Goal: Task Accomplishment & Management: Manage account settings

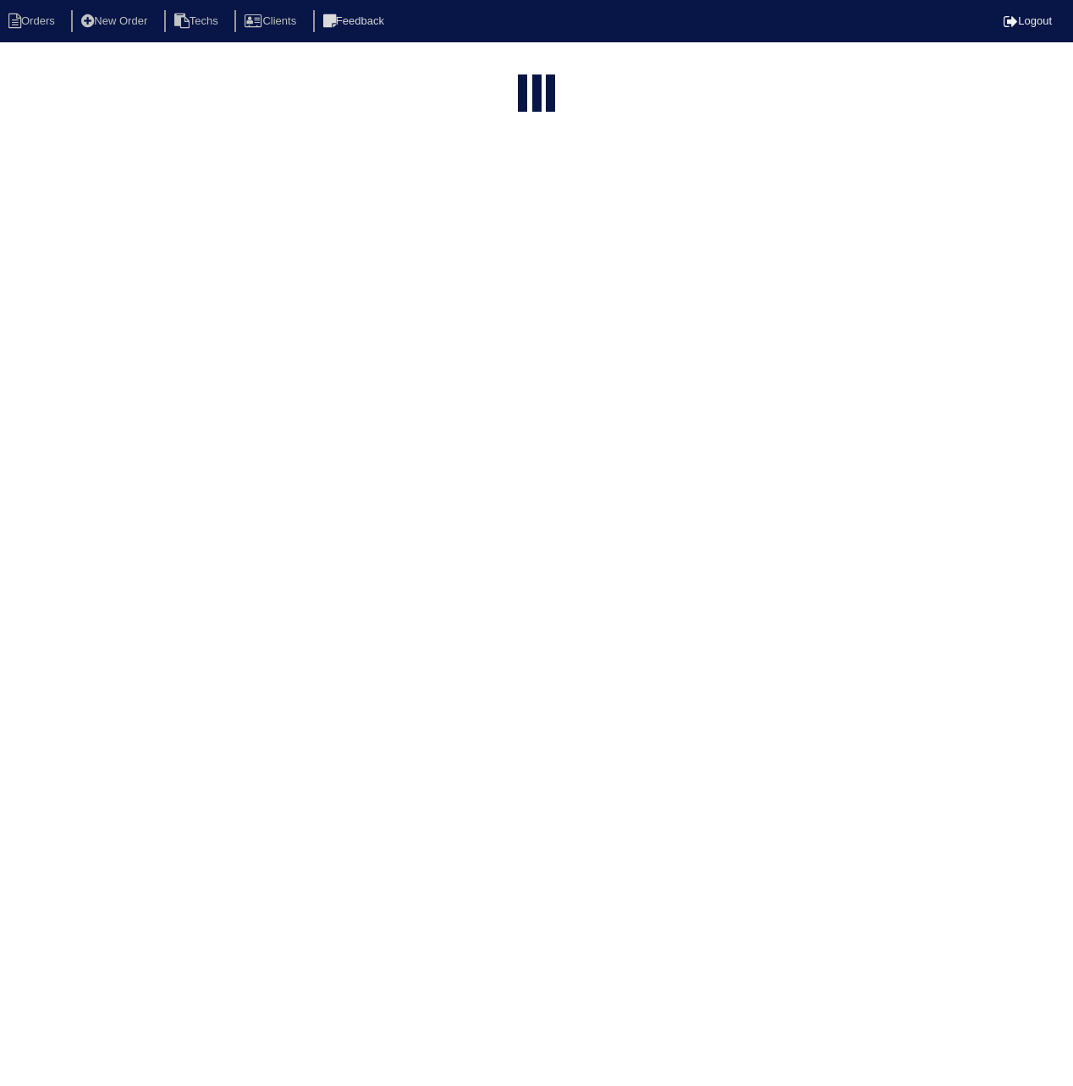
select select "15"
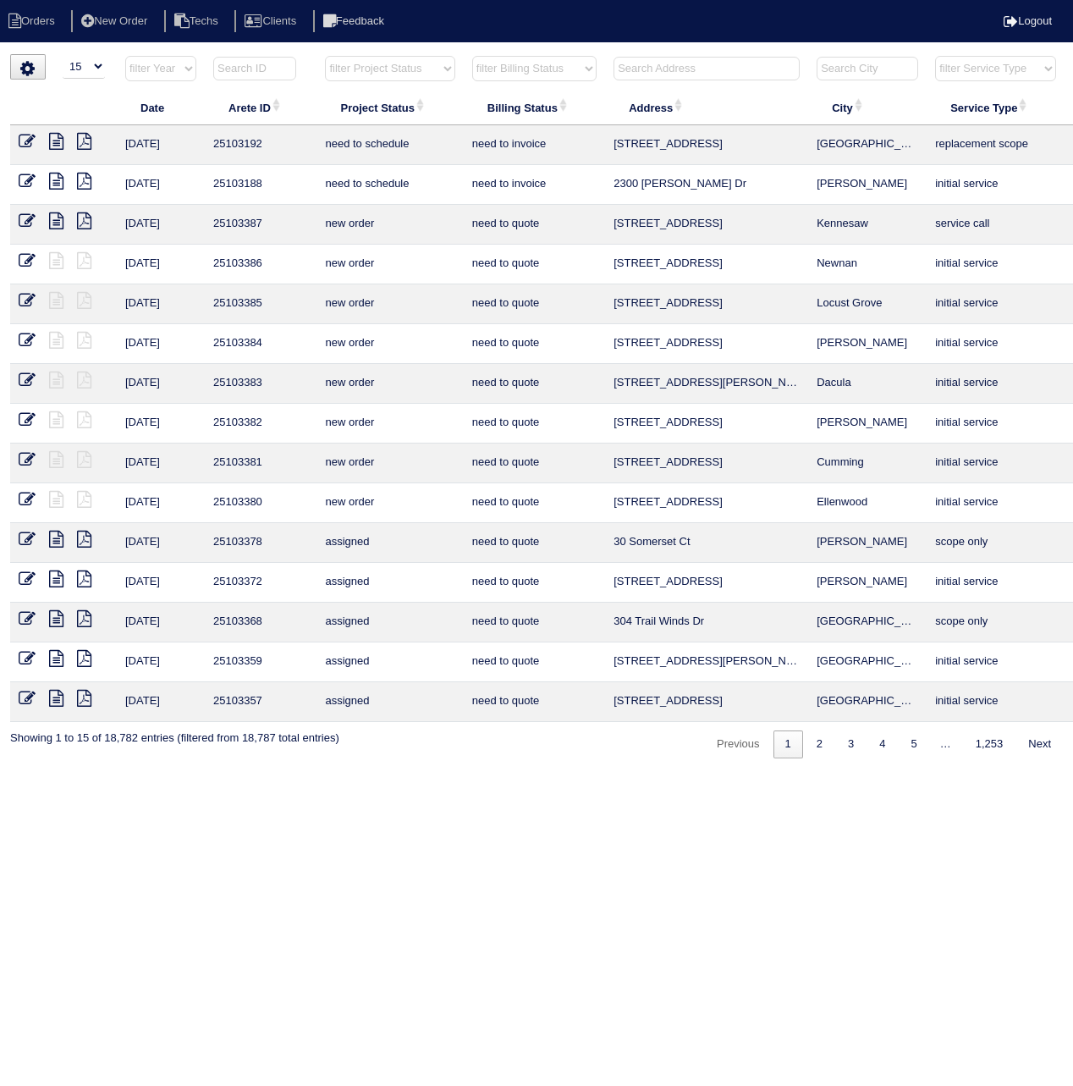
click at [254, 70] on input "text" at bounding box center [254, 69] width 83 height 24
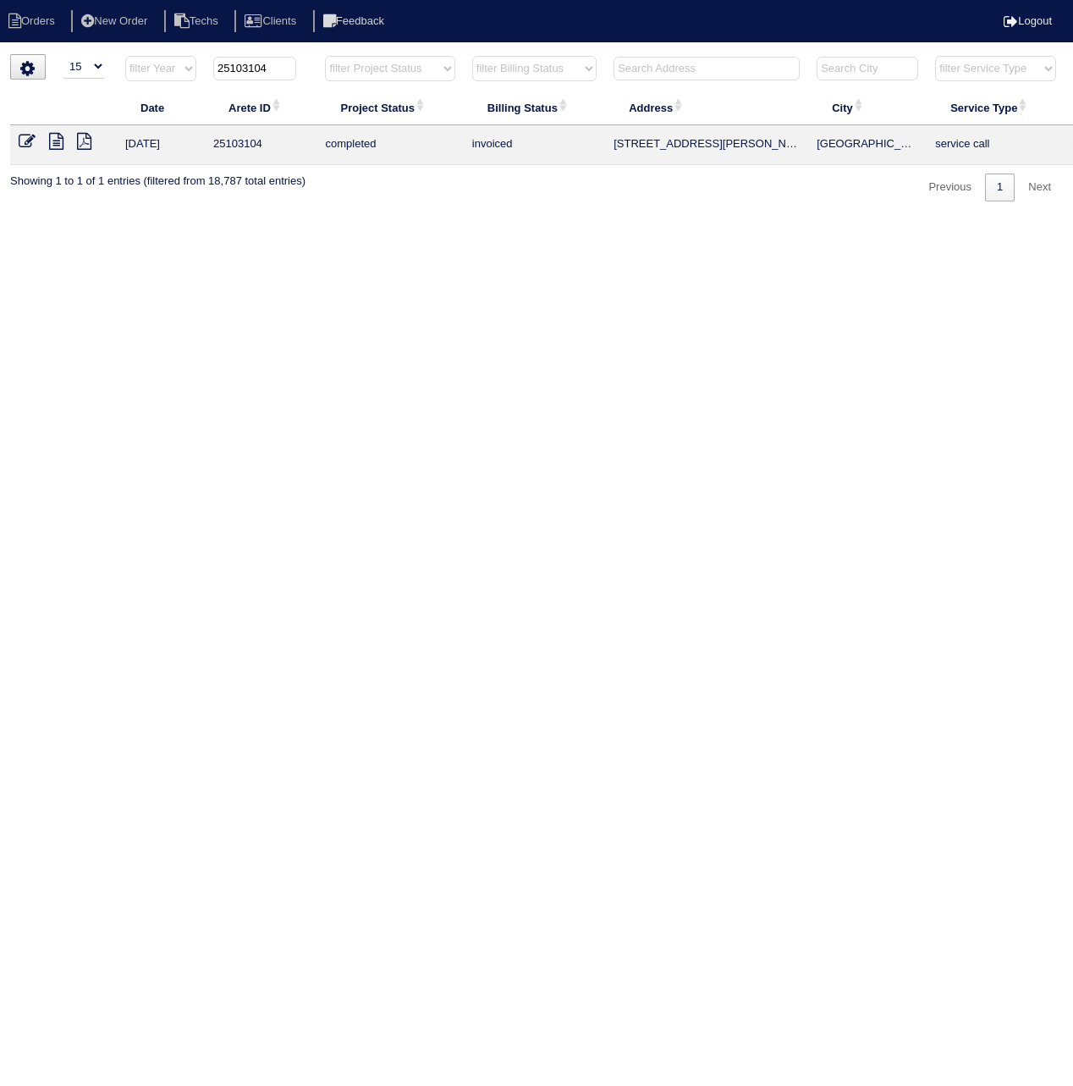
type input "25103104"
click at [20, 141] on icon at bounding box center [27, 141] width 17 height 17
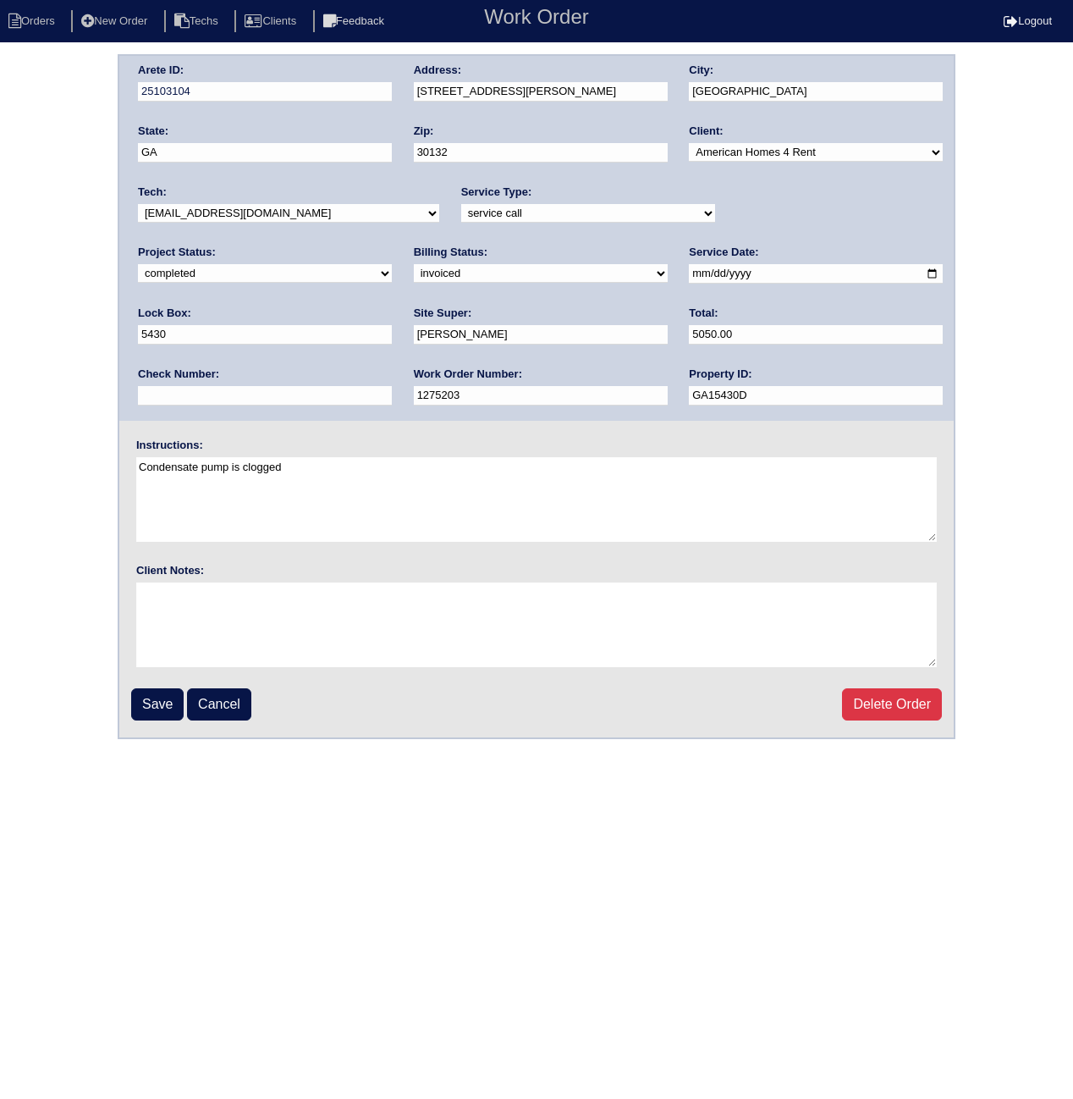
click at [414, 269] on select "need to quote quoted need to invoice invoiced paid warranty purchase order need…" at bounding box center [541, 273] width 254 height 19
select select "paid"
click at [414, 264] on select "need to quote quoted need to invoice invoiced paid warranty purchase order need…" at bounding box center [541, 273] width 254 height 19
click at [392, 386] on input "text" at bounding box center [265, 395] width 254 height 19
paste input "091225A"
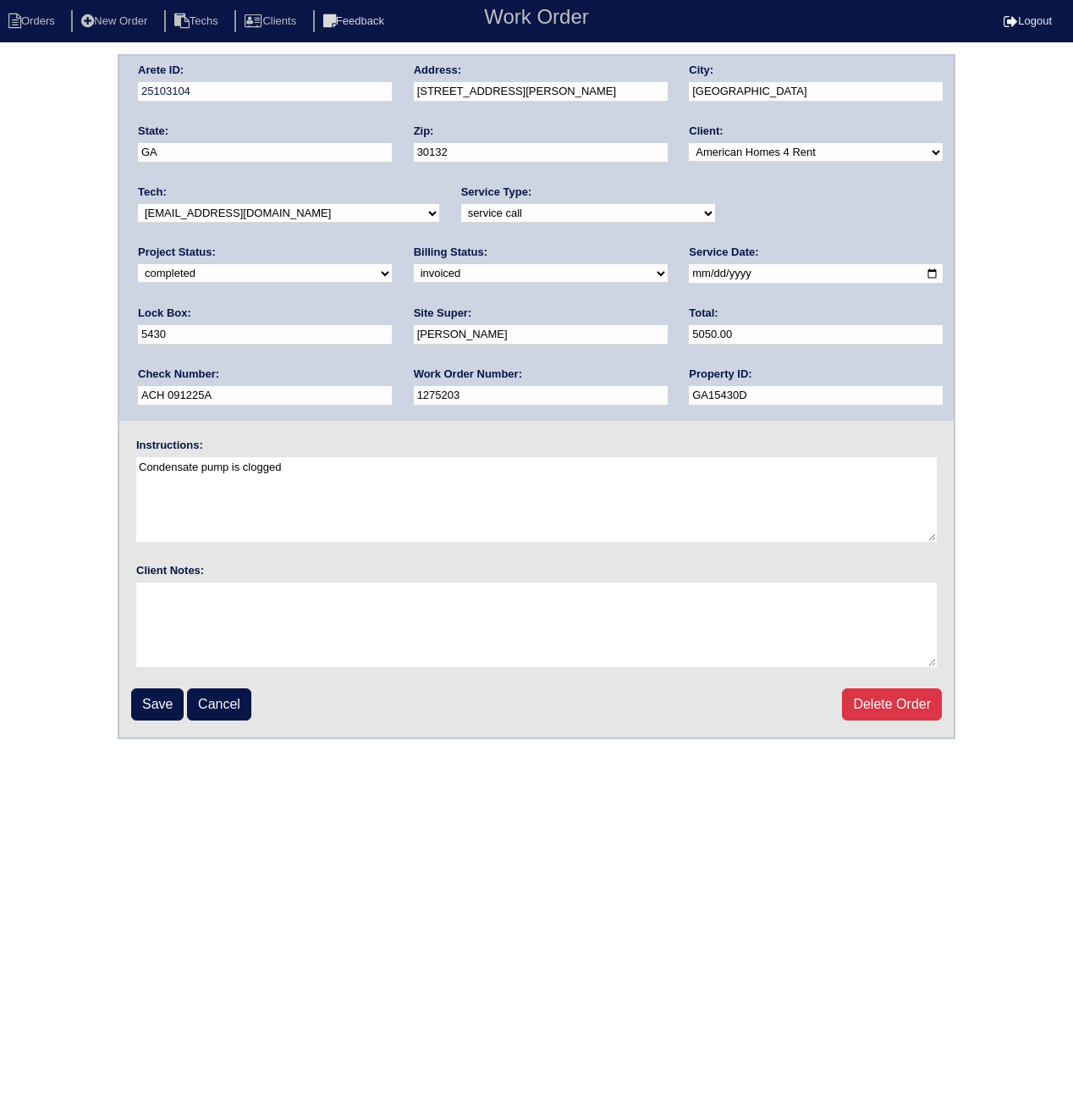
drag, startPoint x: 784, startPoint y: 330, endPoint x: 655, endPoint y: 331, distance: 128.6
click at [655, 331] on div "Arete ID: 25103104 Address: 101 Randy Way City: Dallas State: GA Zip: 30132 Cli…" at bounding box center [536, 238] width 834 height 365
type input "ACH 091225A"
click at [147, 710] on input "Save" at bounding box center [157, 704] width 52 height 32
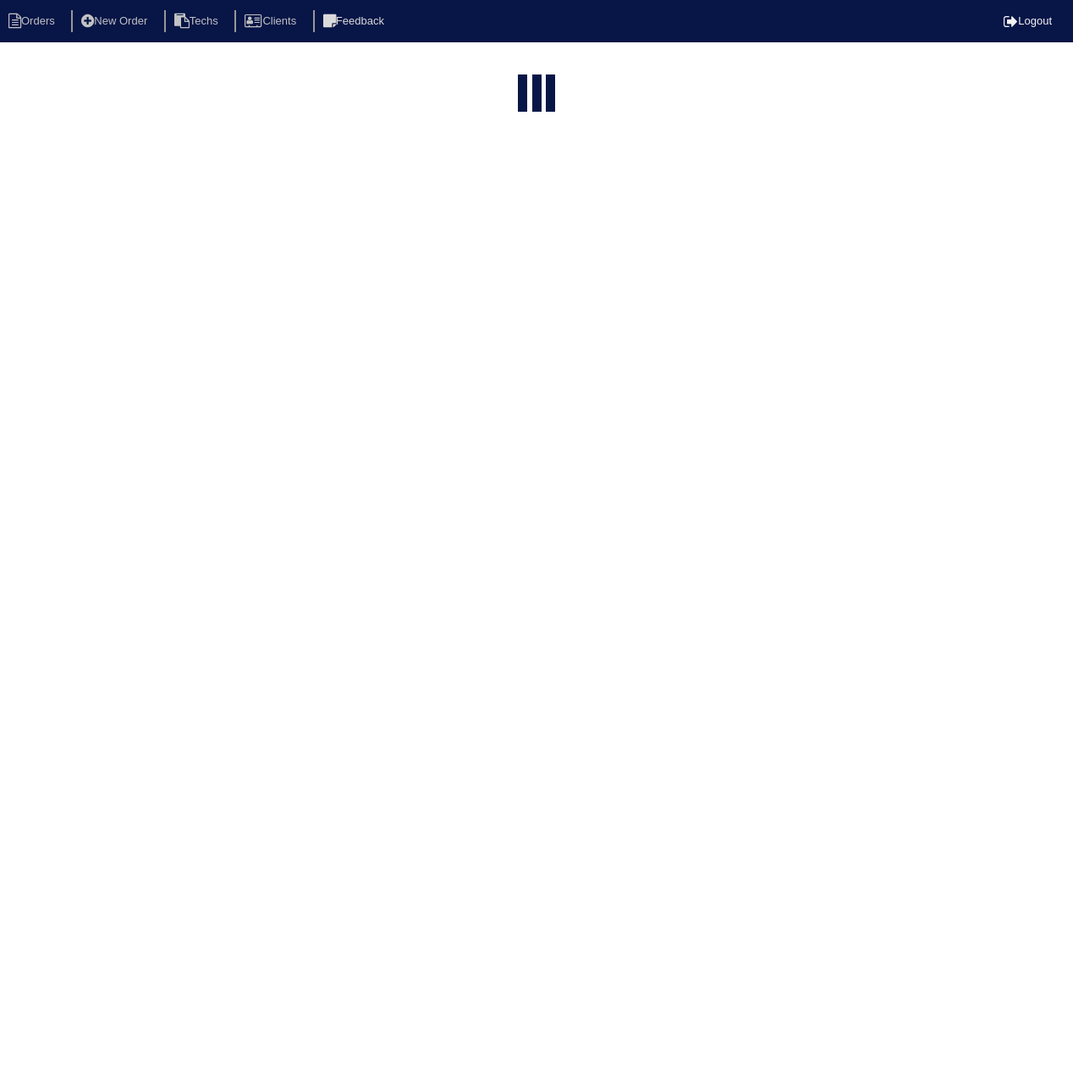
select select "15"
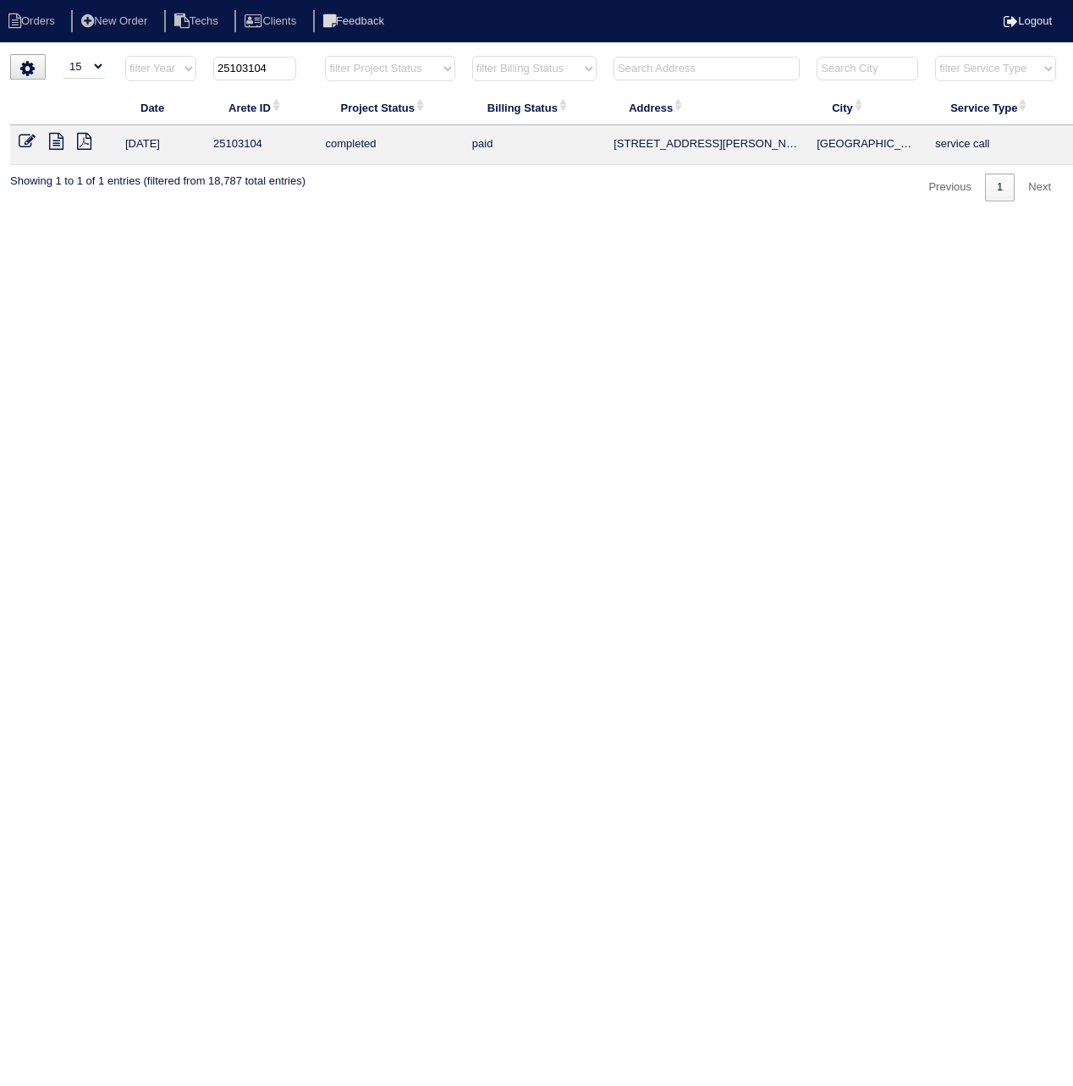
drag, startPoint x: 244, startPoint y: 71, endPoint x: 295, endPoint y: 80, distance: 51.6
click at [304, 79] on th "25103104" at bounding box center [261, 72] width 112 height 35
type input "25102836"
click at [25, 142] on icon at bounding box center [27, 141] width 17 height 17
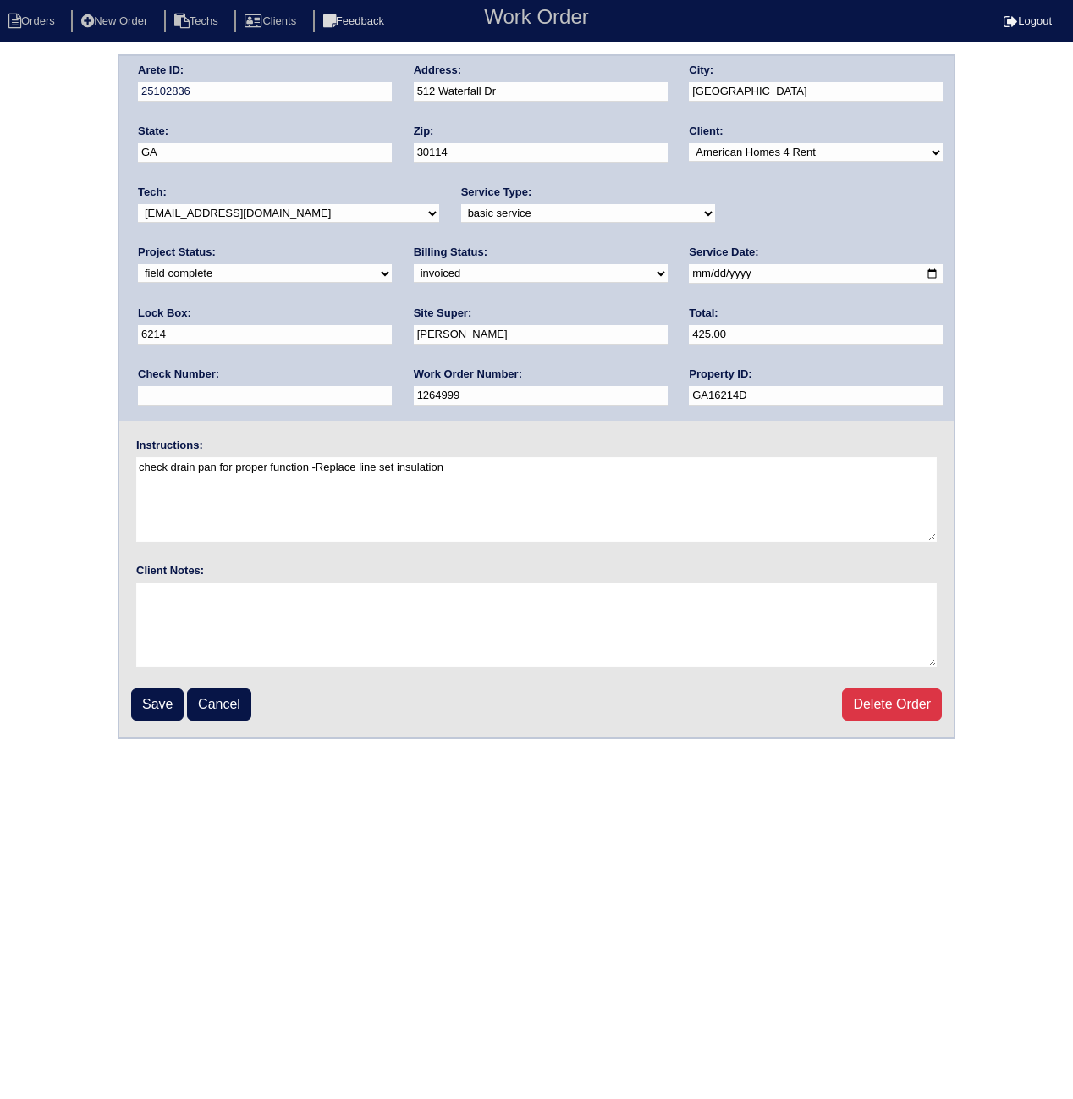
click at [414, 272] on select "need to quote quoted need to invoice invoiced paid warranty purchase order need…" at bounding box center [541, 273] width 254 height 19
select select "paid"
click at [414, 264] on select "need to quote quoted need to invoice invoiced paid warranty purchase order need…" at bounding box center [541, 273] width 254 height 19
paste input "ACH 091225A"
type input "ACH 091225A"
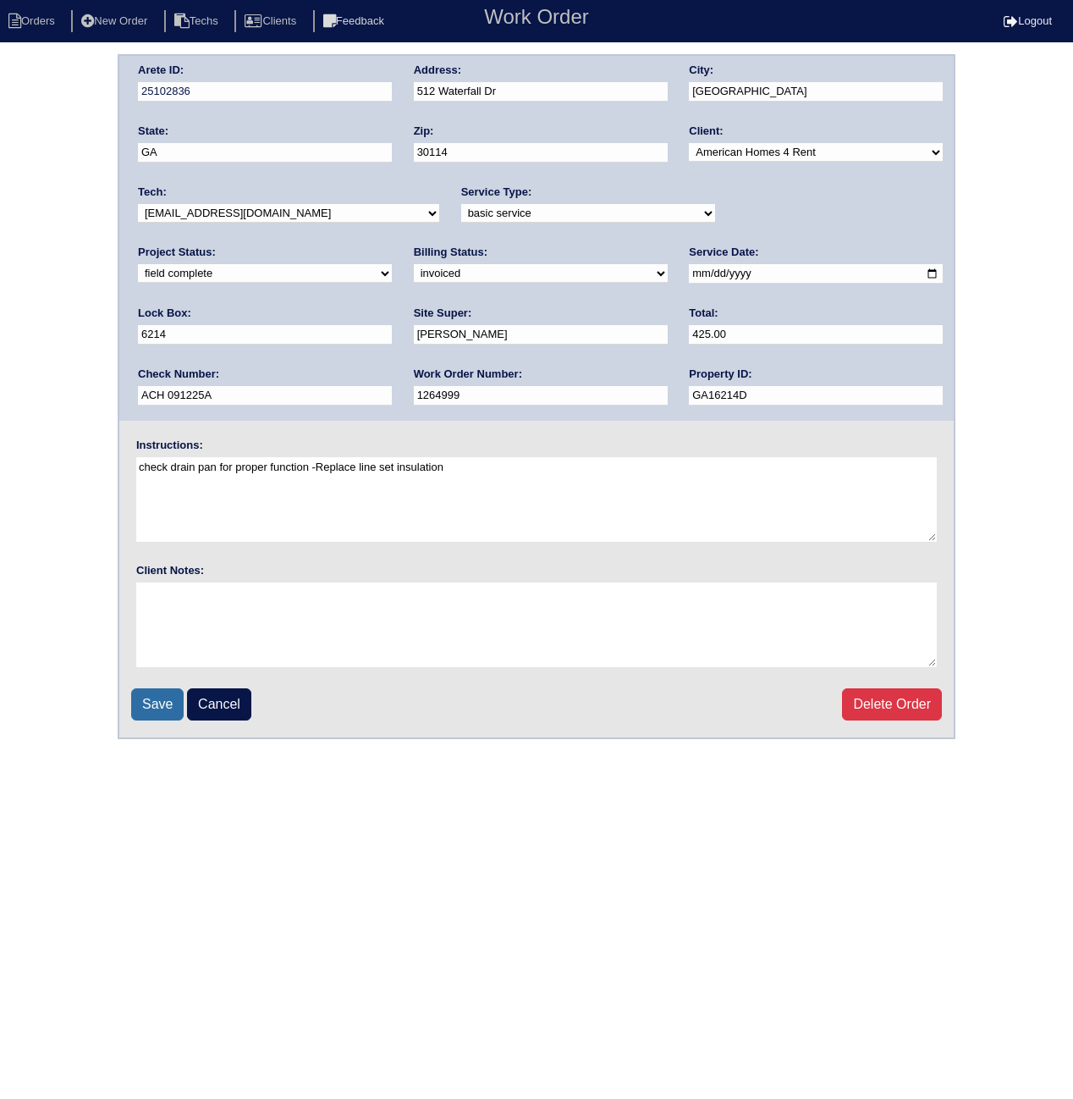
click at [156, 690] on input "Save" at bounding box center [157, 704] width 52 height 32
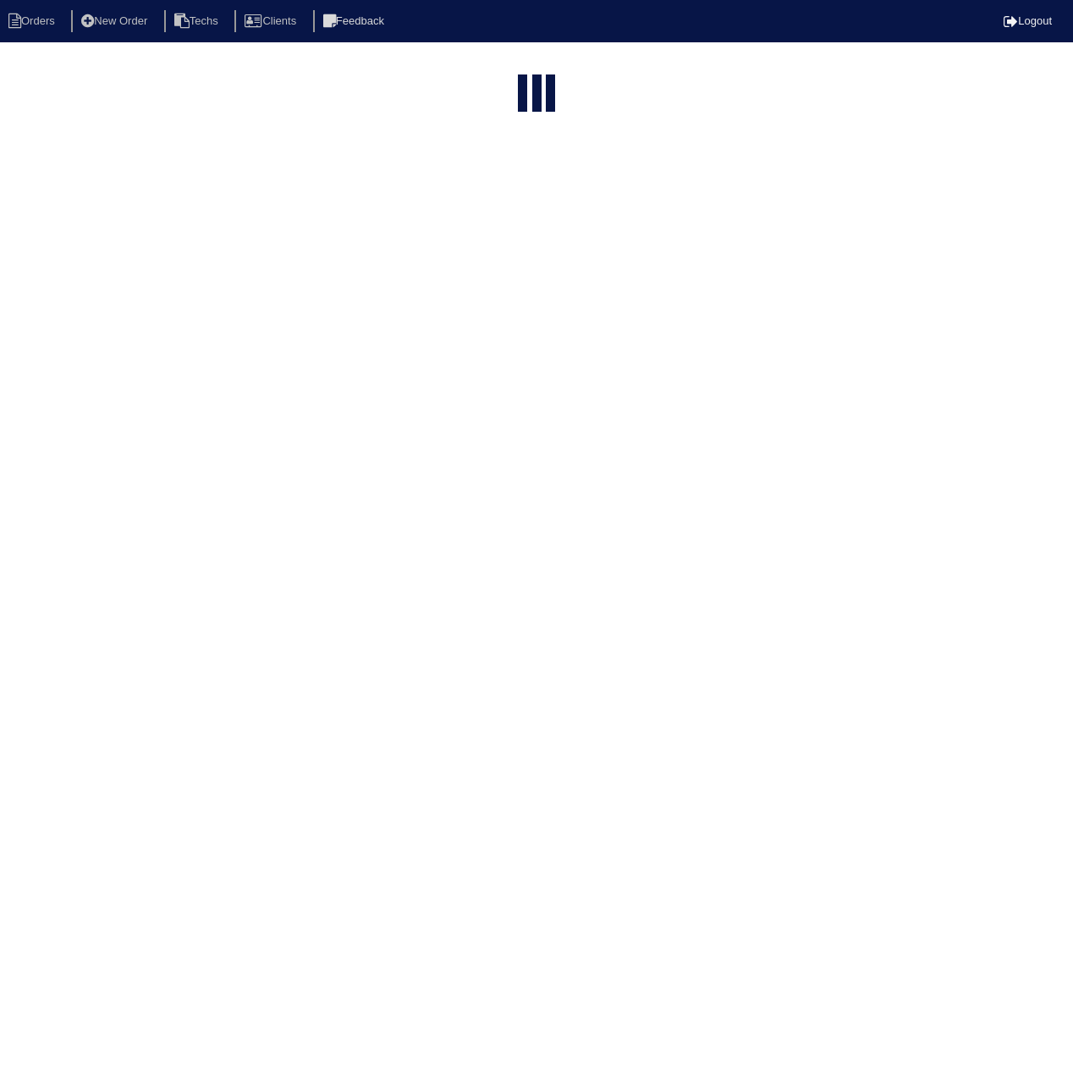
select select "15"
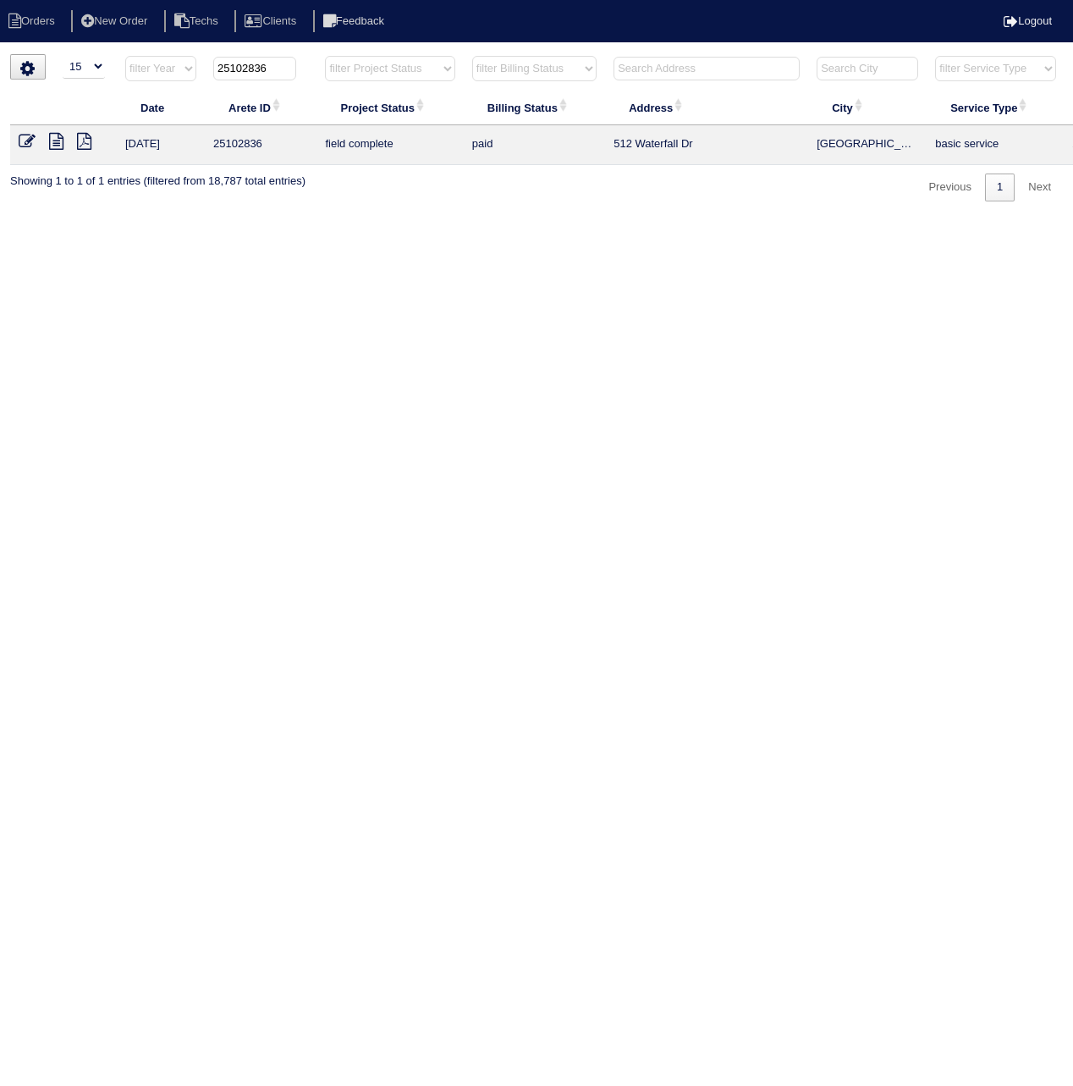
drag, startPoint x: 256, startPoint y: 72, endPoint x: 300, endPoint y: 74, distance: 44.0
click at [300, 74] on th "25102836" at bounding box center [261, 72] width 112 height 35
type input "25102973"
click at [19, 143] on icon at bounding box center [27, 141] width 17 height 17
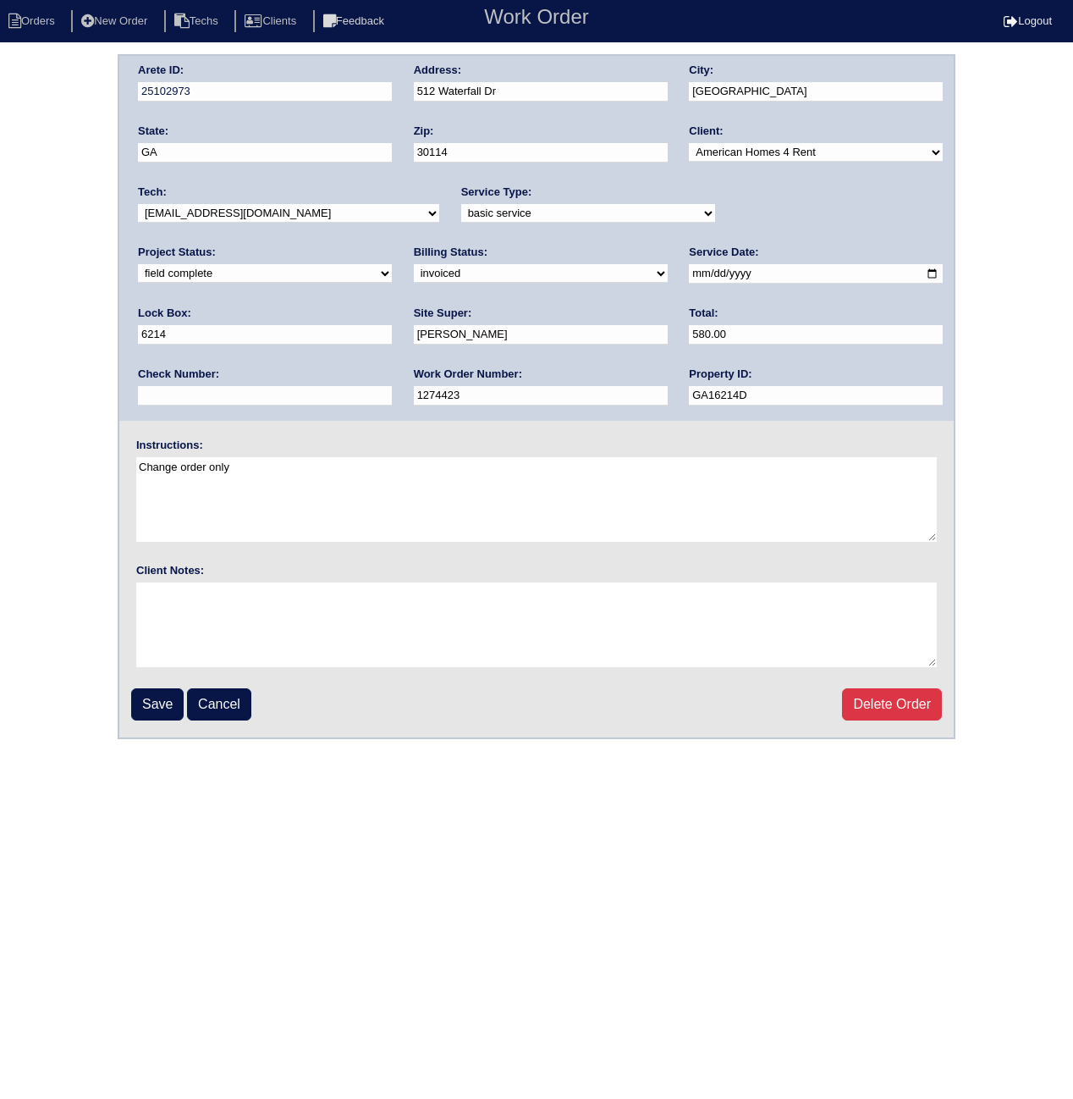
click at [414, 274] on select "need to quote quoted need to invoice invoiced paid warranty purchase order need…" at bounding box center [541, 273] width 254 height 19
select select "paid"
click at [414, 264] on select "need to quote quoted need to invoice invoiced paid warranty purchase order need…" at bounding box center [541, 273] width 254 height 19
paste input "ACH 091225A"
type input "ACH 091225A"
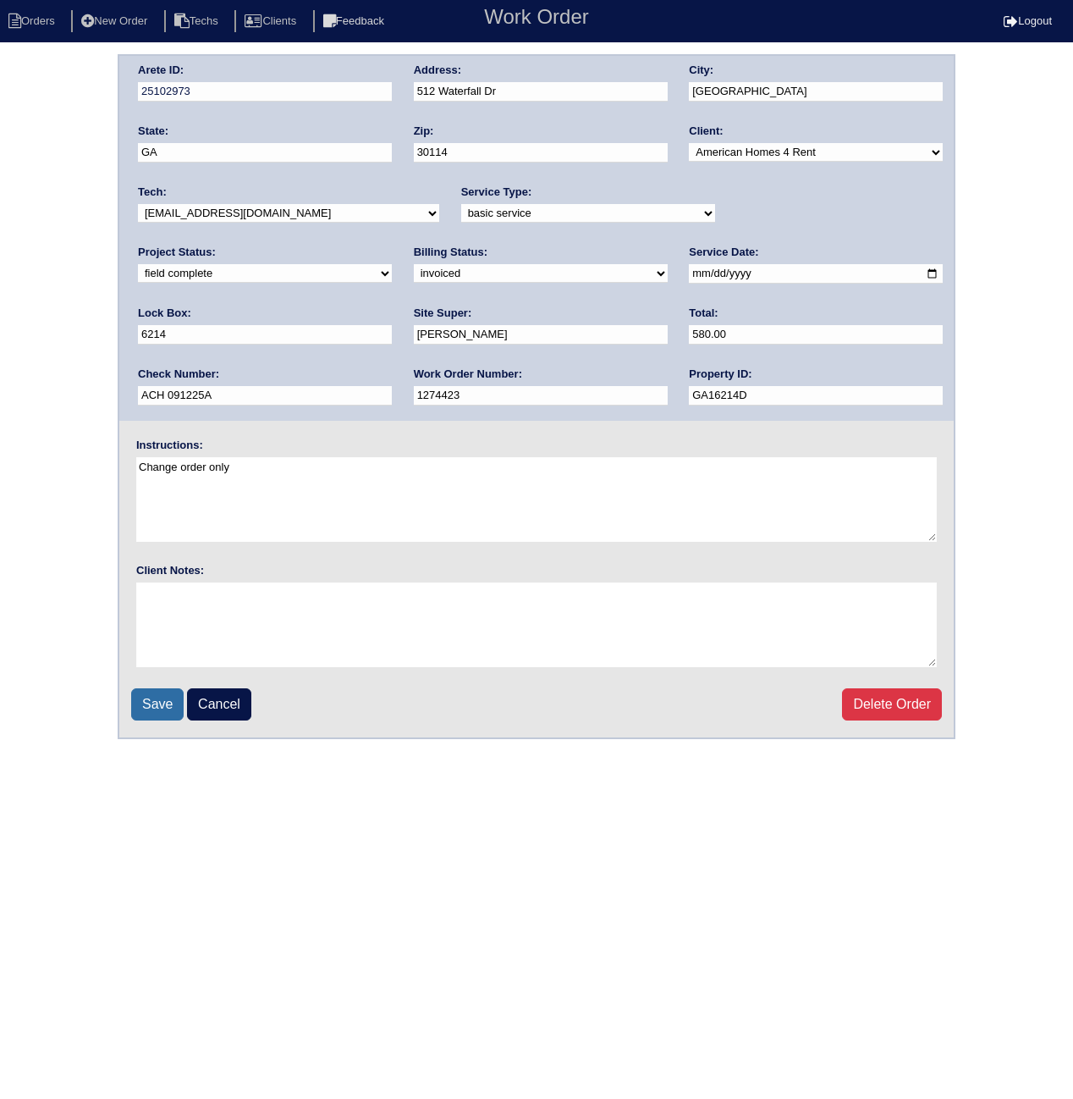
drag, startPoint x: 161, startPoint y: 705, endPoint x: 151, endPoint y: 705, distance: 10.2
click at [160, 705] on input "Save" at bounding box center [157, 704] width 52 height 32
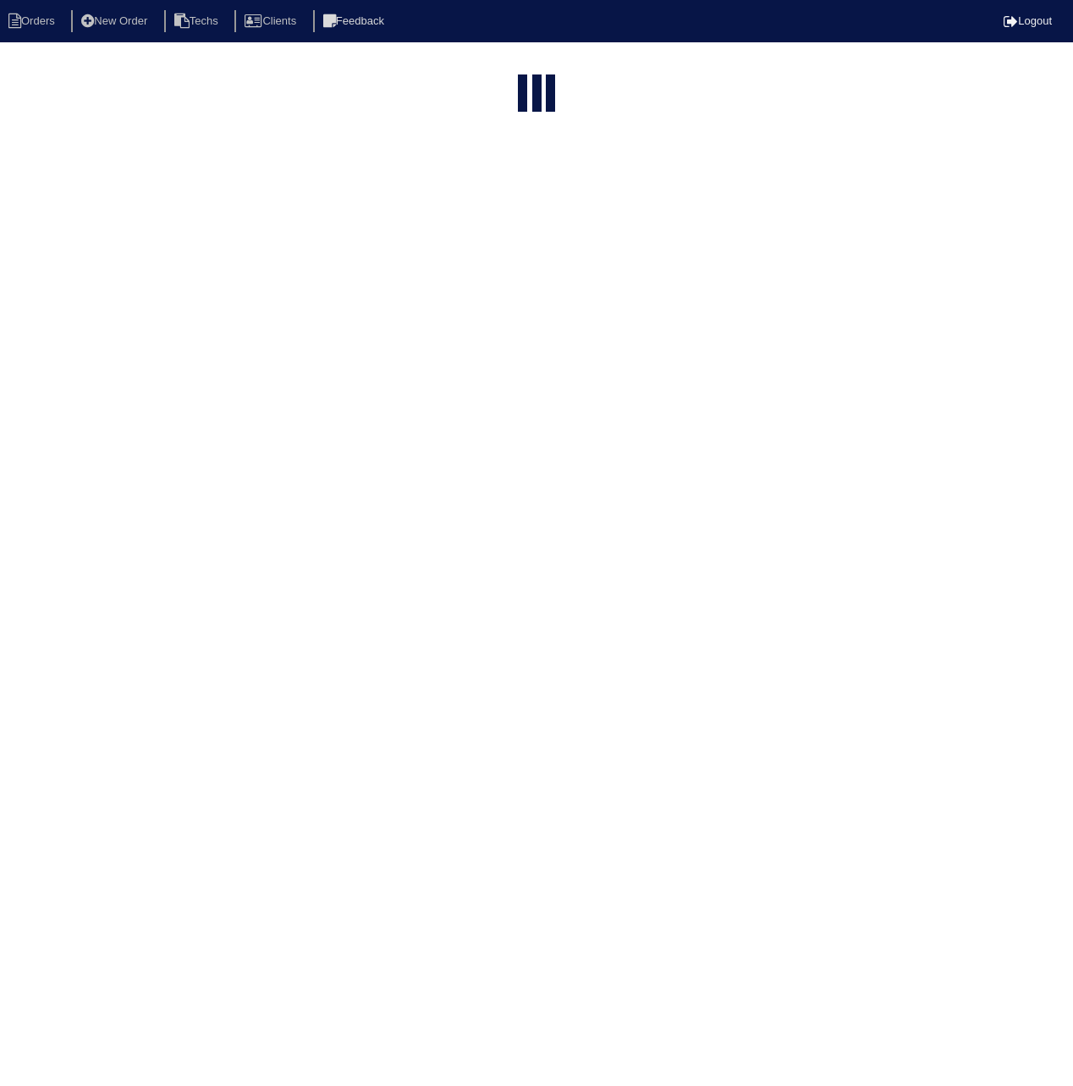
select select "15"
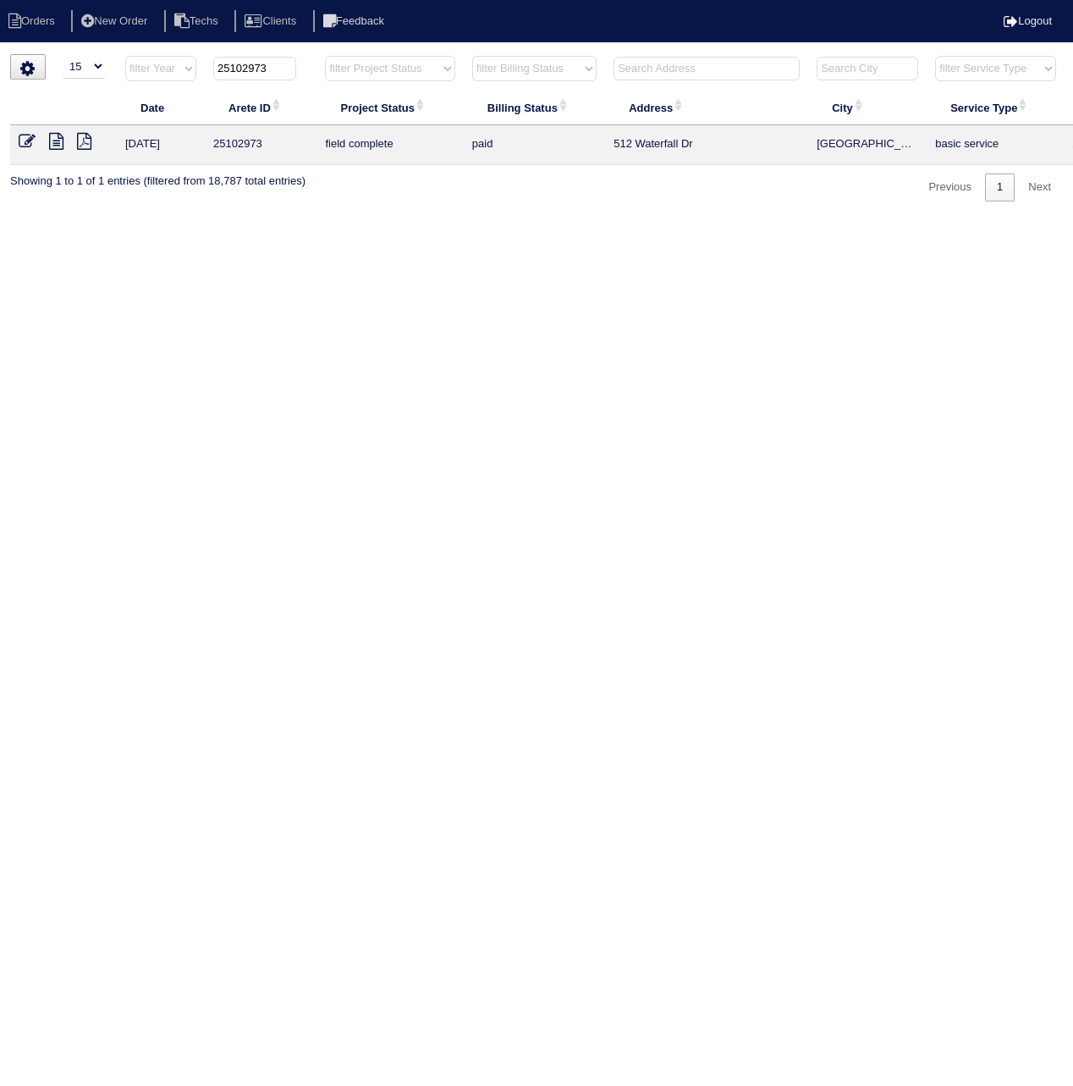
drag, startPoint x: 252, startPoint y: 70, endPoint x: 315, endPoint y: 80, distance: 63.4
click at [313, 78] on th "25102973" at bounding box center [261, 72] width 112 height 35
type input "25102675"
click at [19, 146] on icon at bounding box center [27, 141] width 17 height 17
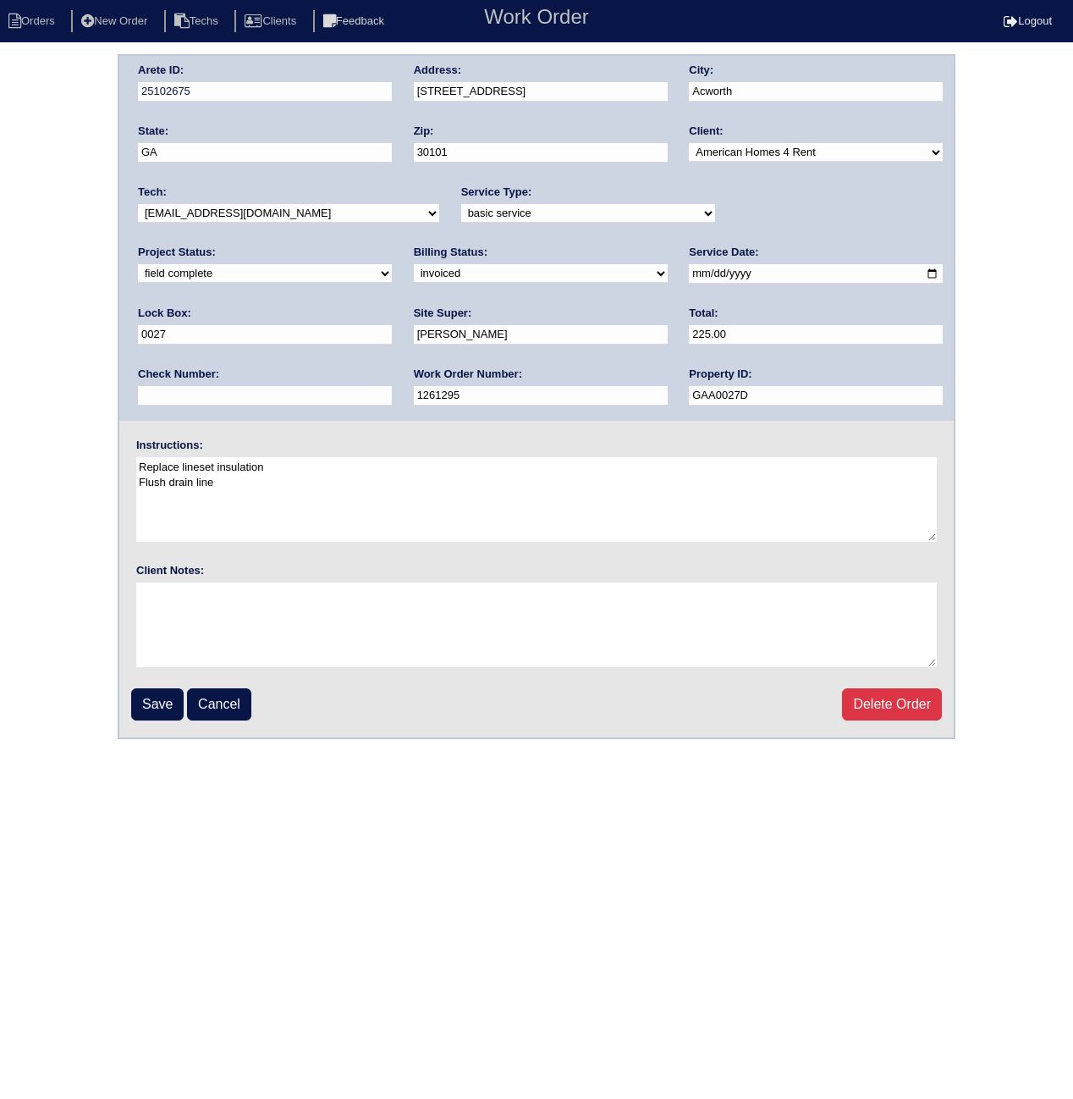
click at [414, 269] on select "need to quote quoted need to invoice invoiced paid warranty purchase order need…" at bounding box center [541, 273] width 254 height 19
select select "paid"
click at [414, 264] on select "need to quote quoted need to invoice invoiced paid warranty purchase order need…" at bounding box center [541, 273] width 254 height 19
paste input "ACH 091225A"
type input "ACH 091225A"
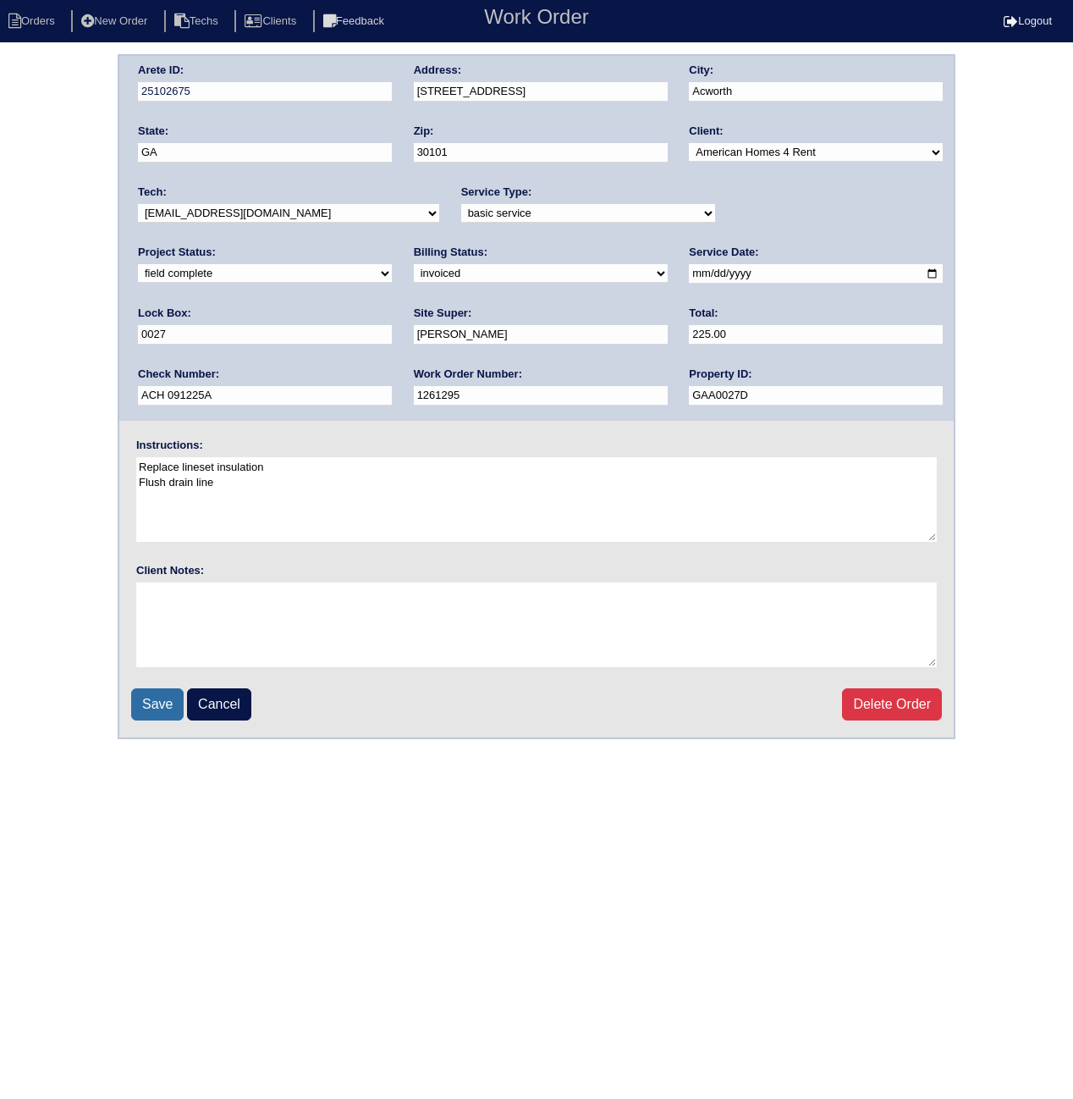
click at [151, 698] on input "Save" at bounding box center [157, 704] width 52 height 32
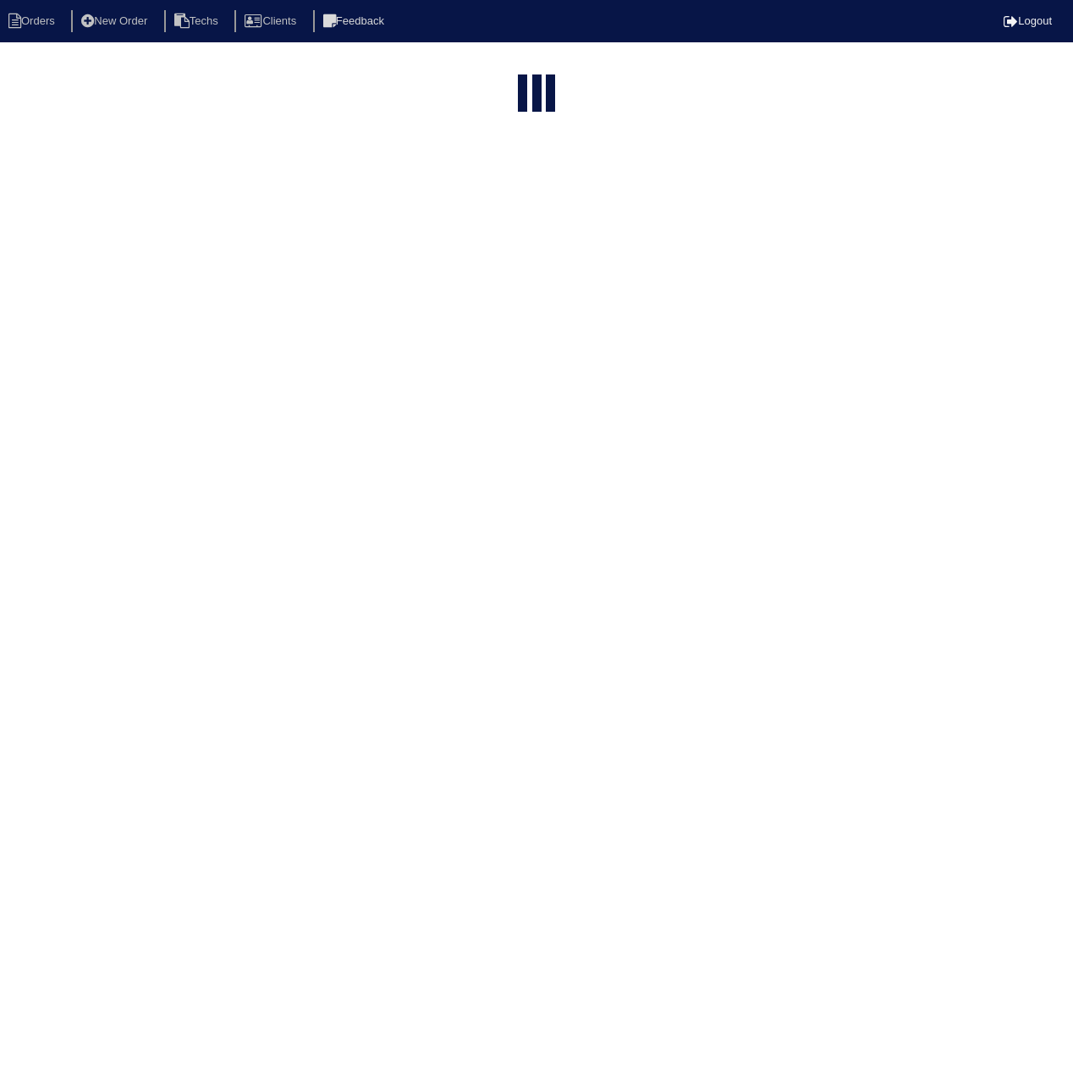
select select "15"
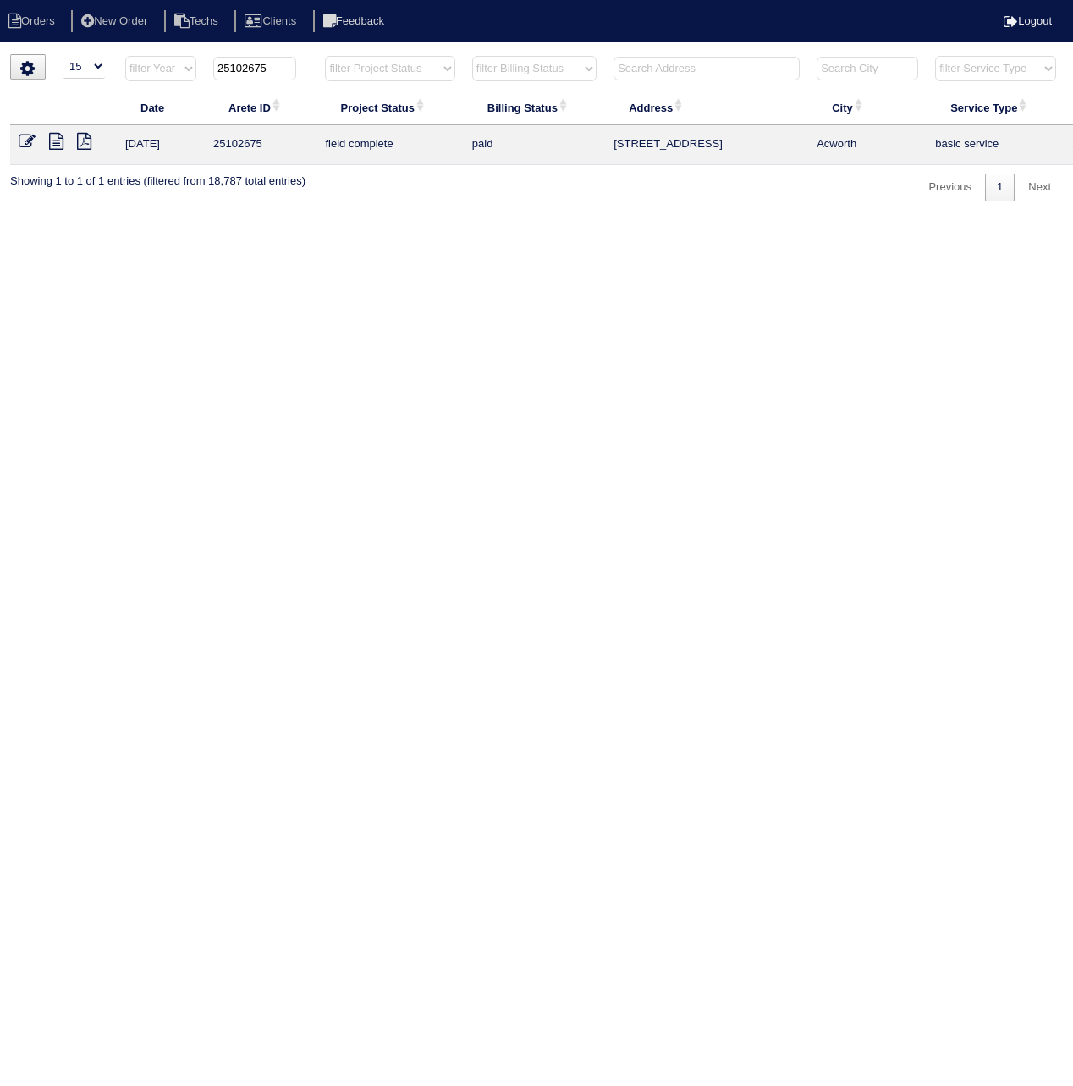
drag, startPoint x: 252, startPoint y: 74, endPoint x: 318, endPoint y: 79, distance: 66.2
click at [317, 79] on tr "filter Year -- Any Year -- 2025 2024 2023 2022 2021 2020 2019 25102675 filter P…" at bounding box center [743, 72] width 1467 height 35
type input "25102894"
click at [24, 143] on icon at bounding box center [27, 141] width 17 height 17
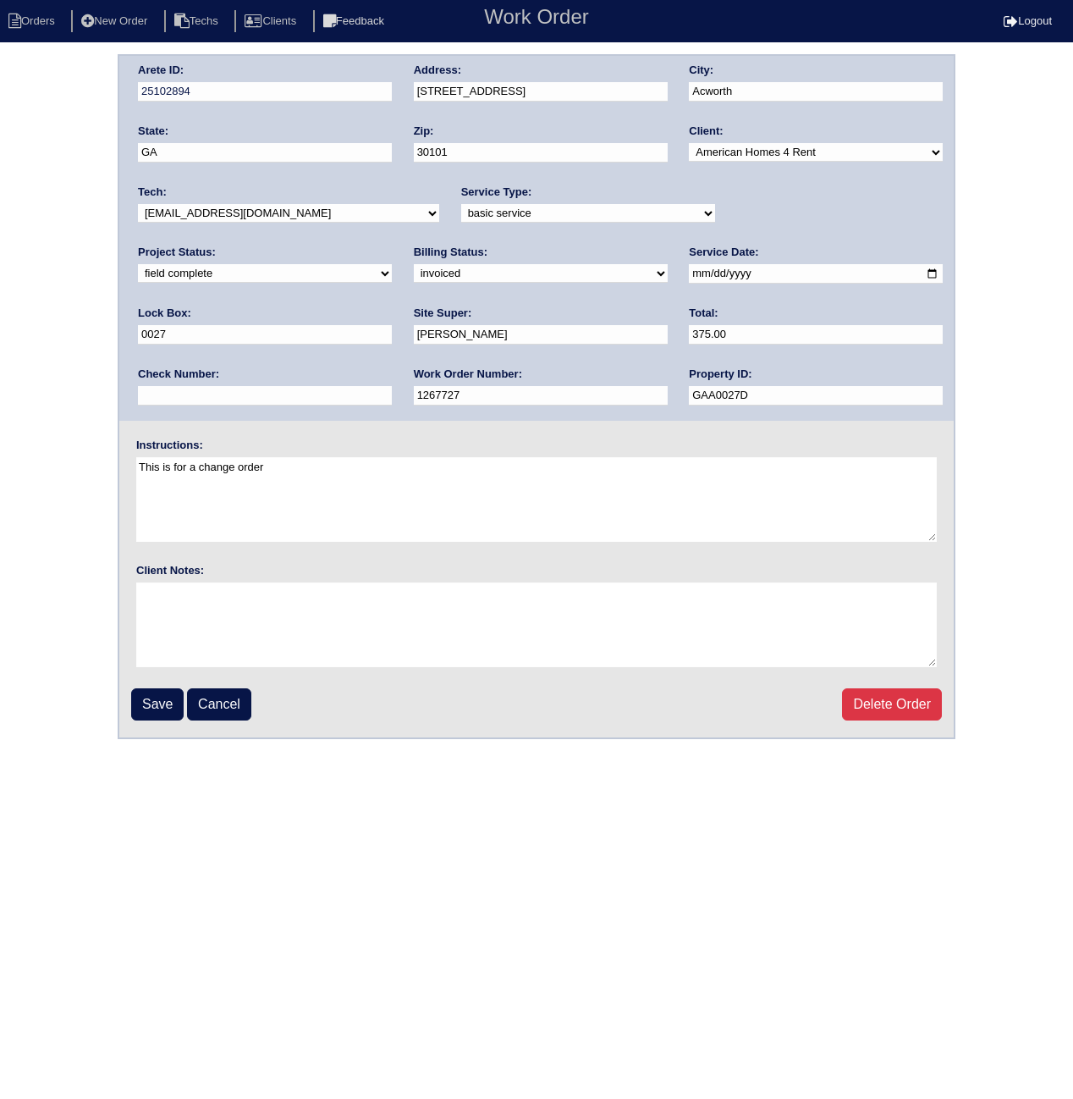
click at [414, 273] on select "need to quote quoted need to invoice invoiced paid warranty purchase order need…" at bounding box center [541, 273] width 254 height 19
select select "paid"
click at [414, 264] on select "need to quote quoted need to invoice invoiced paid warranty purchase order need…" at bounding box center [541, 273] width 254 height 19
paste input "ACH 091225A"
type input "ACH 091225A"
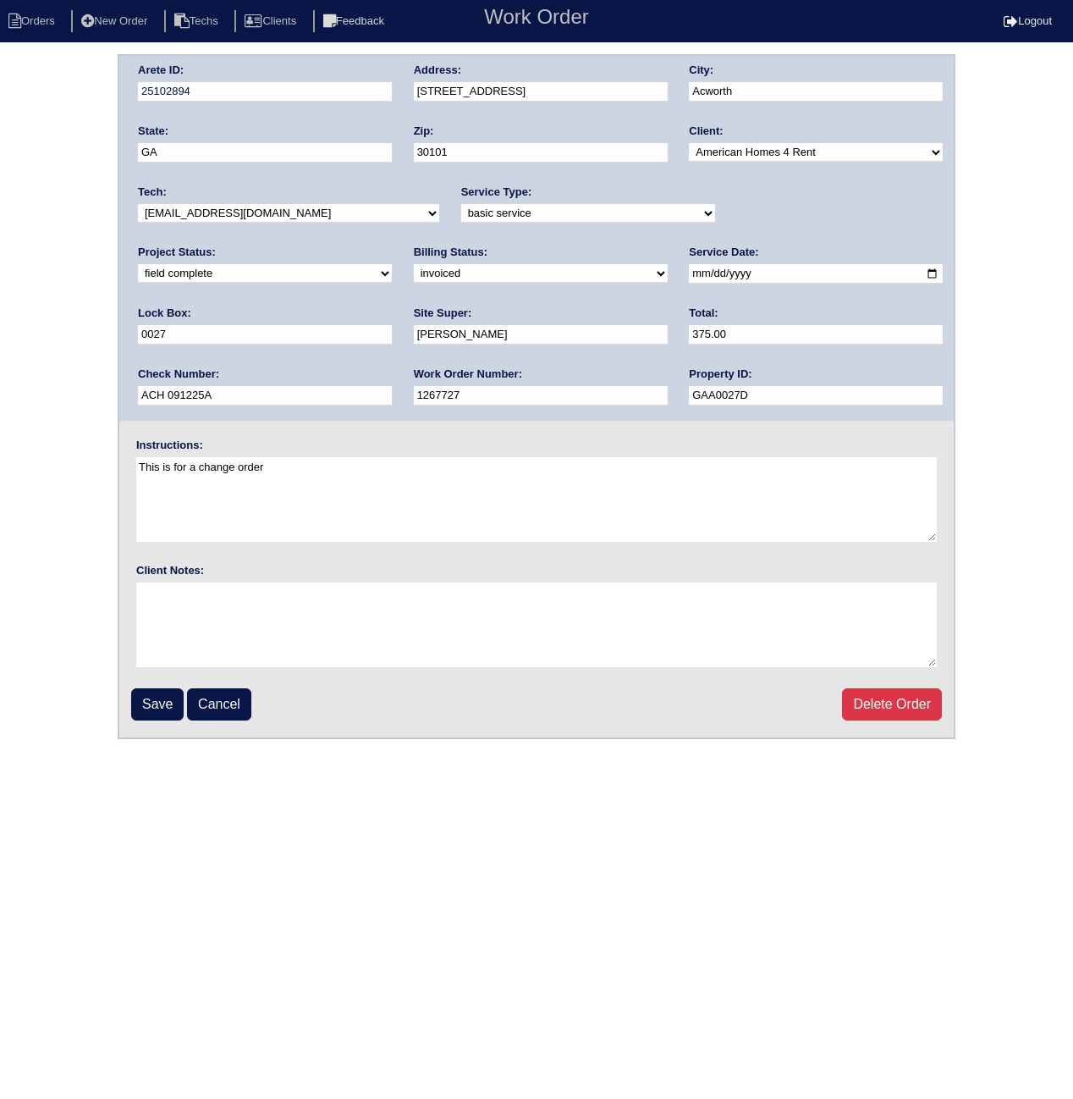
drag, startPoint x: 157, startPoint y: 706, endPoint x: 173, endPoint y: 702, distance: 16.4
click at [161, 706] on input "Save" at bounding box center [157, 704] width 52 height 32
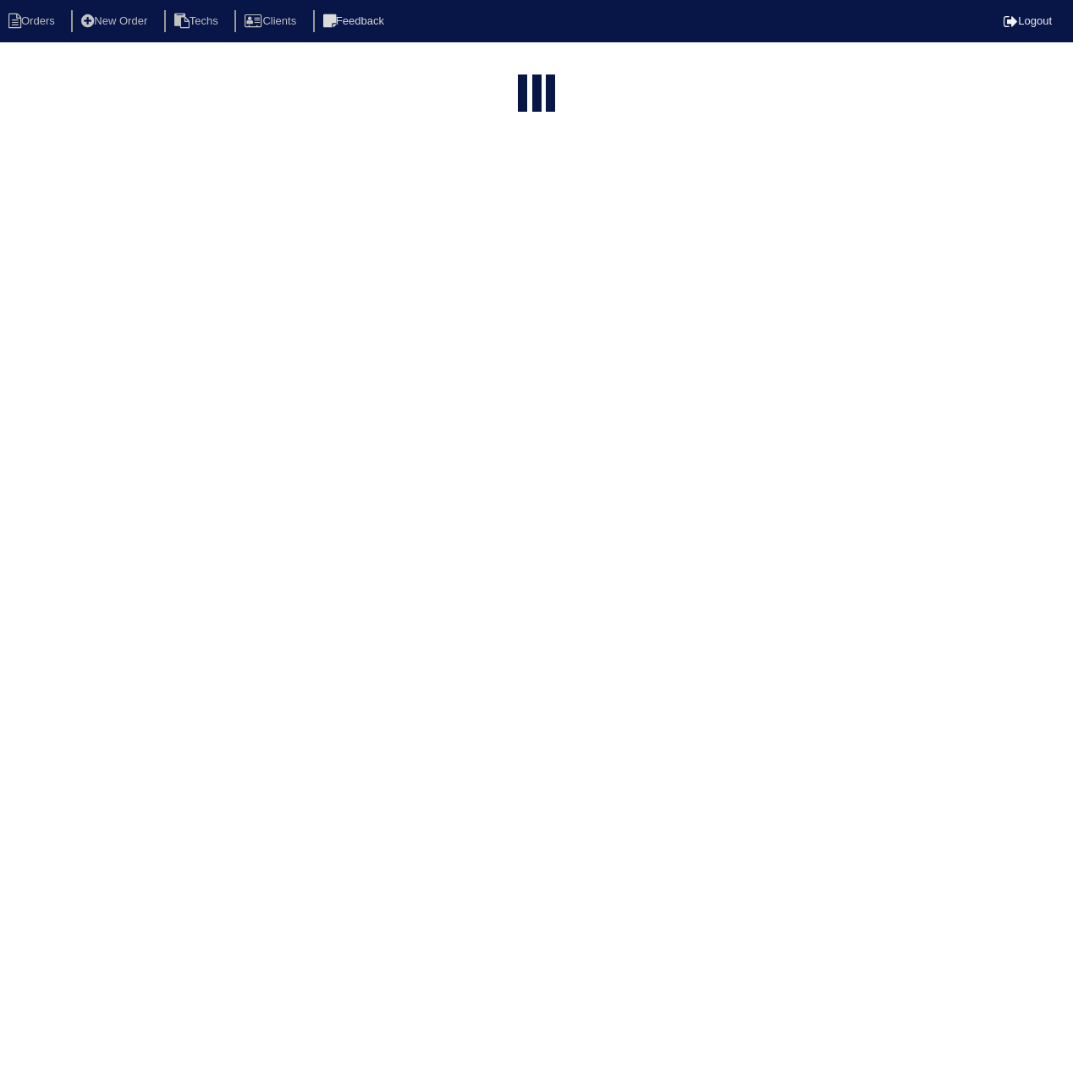
select select "15"
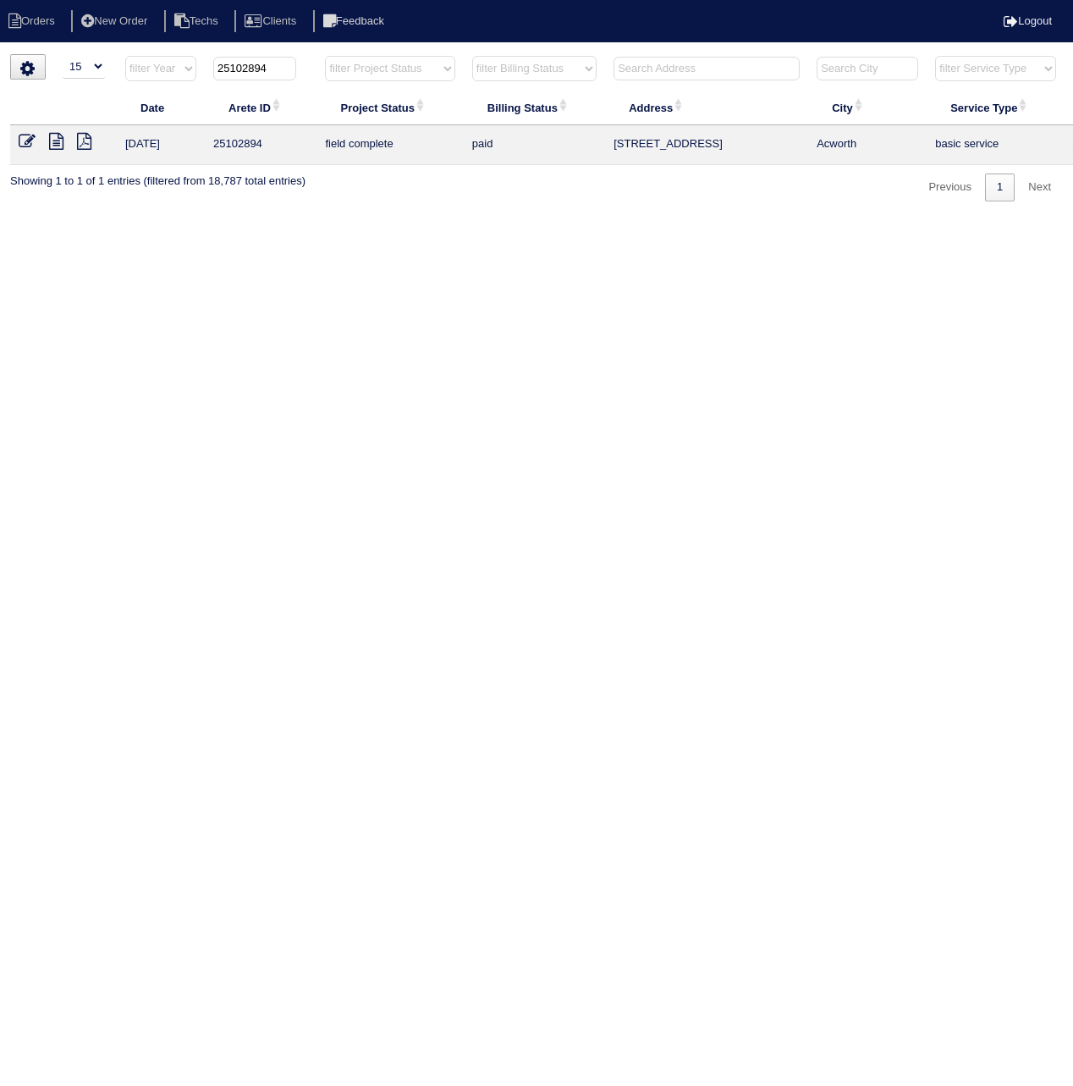
drag, startPoint x: 251, startPoint y: 71, endPoint x: 311, endPoint y: 90, distance: 63.7
click at [311, 85] on th "25102894" at bounding box center [261, 72] width 112 height 35
type input "25102917"
click at [21, 140] on icon at bounding box center [27, 141] width 17 height 17
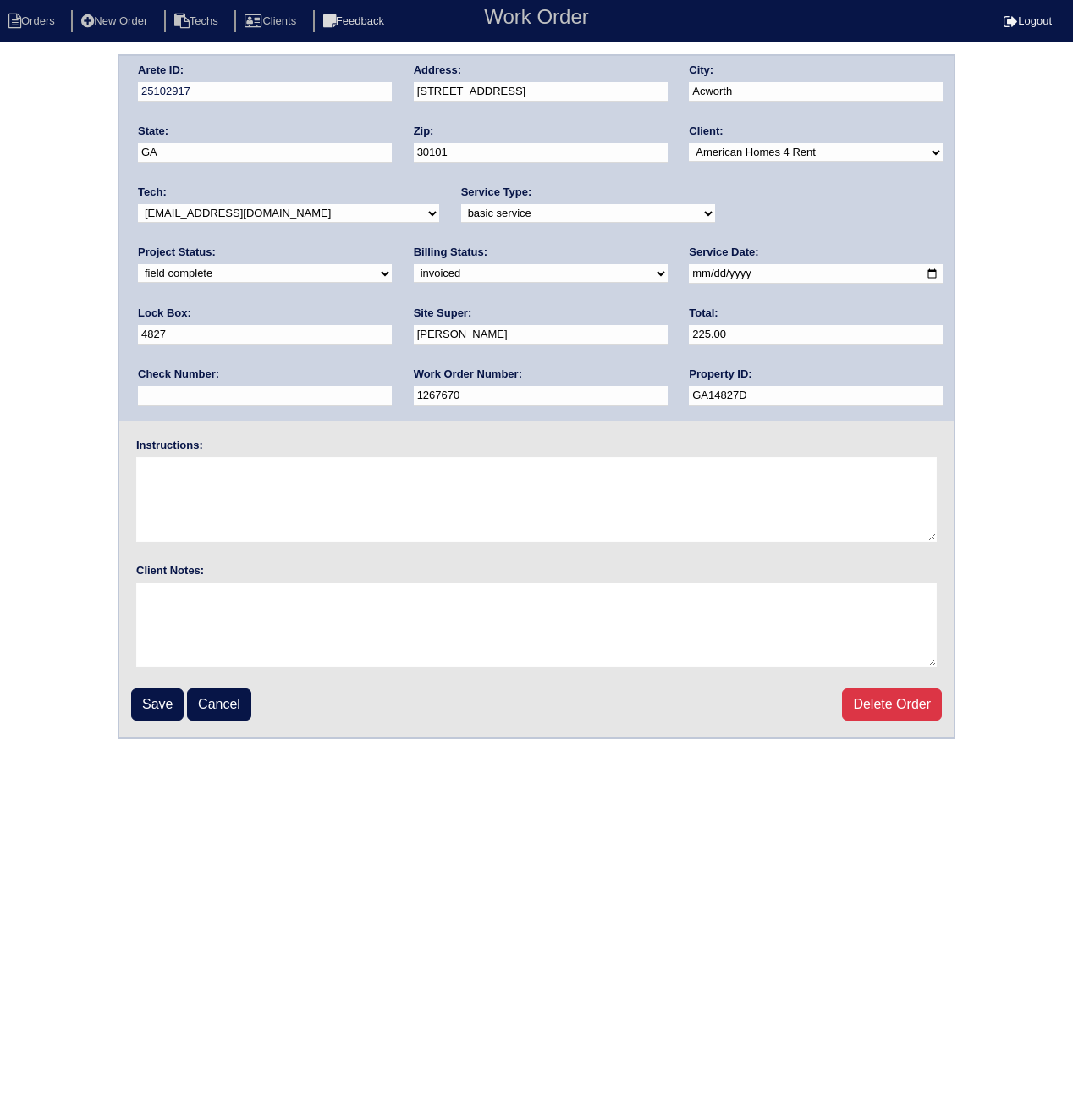
click at [414, 272] on select "need to quote quoted need to invoice invoiced paid warranty purchase order need…" at bounding box center [541, 273] width 254 height 19
select select "paid"
click at [414, 264] on select "need to quote quoted need to invoice invoiced paid warranty purchase order need…" at bounding box center [541, 273] width 254 height 19
paste input "ACH 091225A"
type input "ACH 091225A"
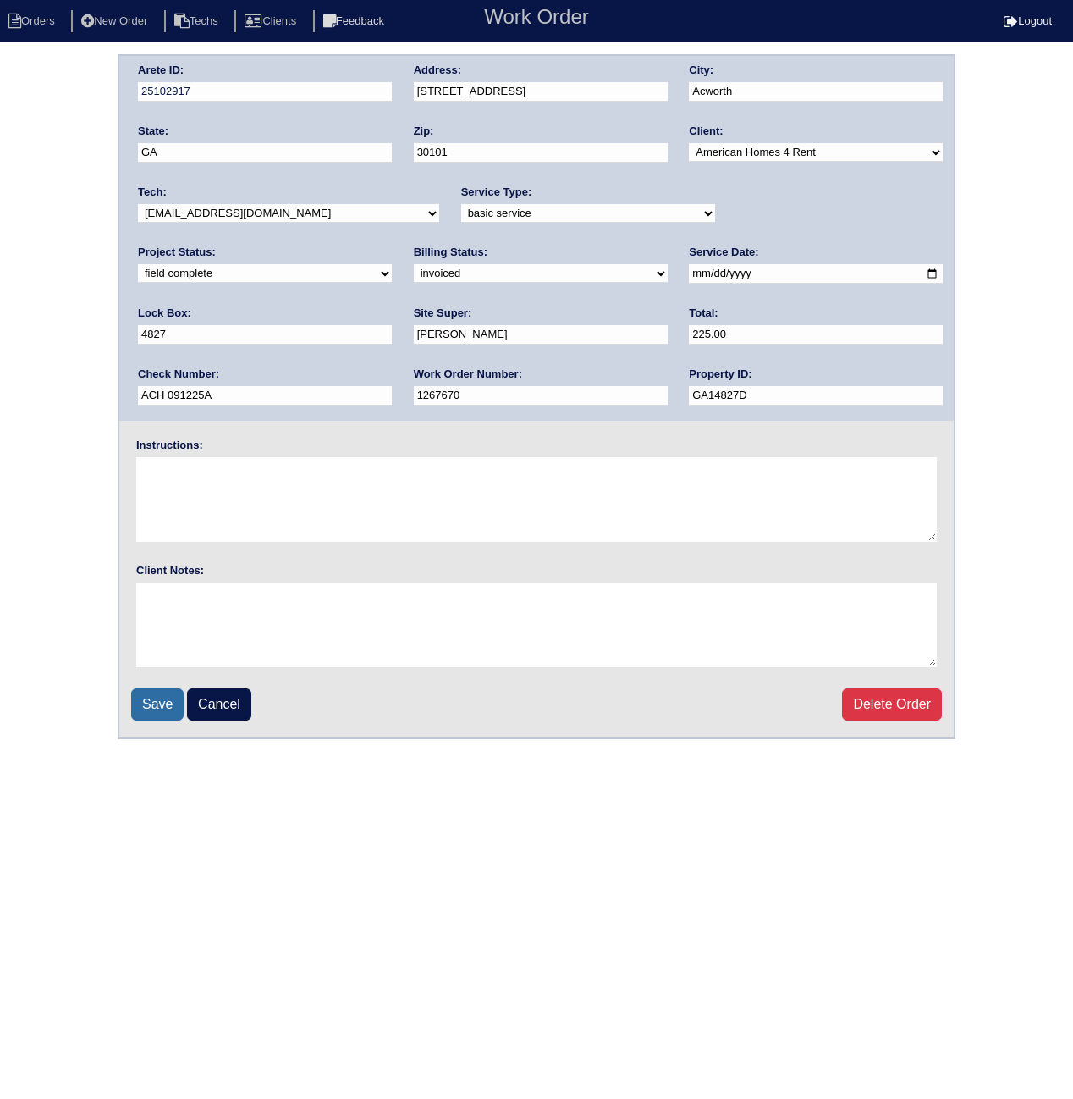
click at [156, 697] on input "Save" at bounding box center [157, 704] width 52 height 32
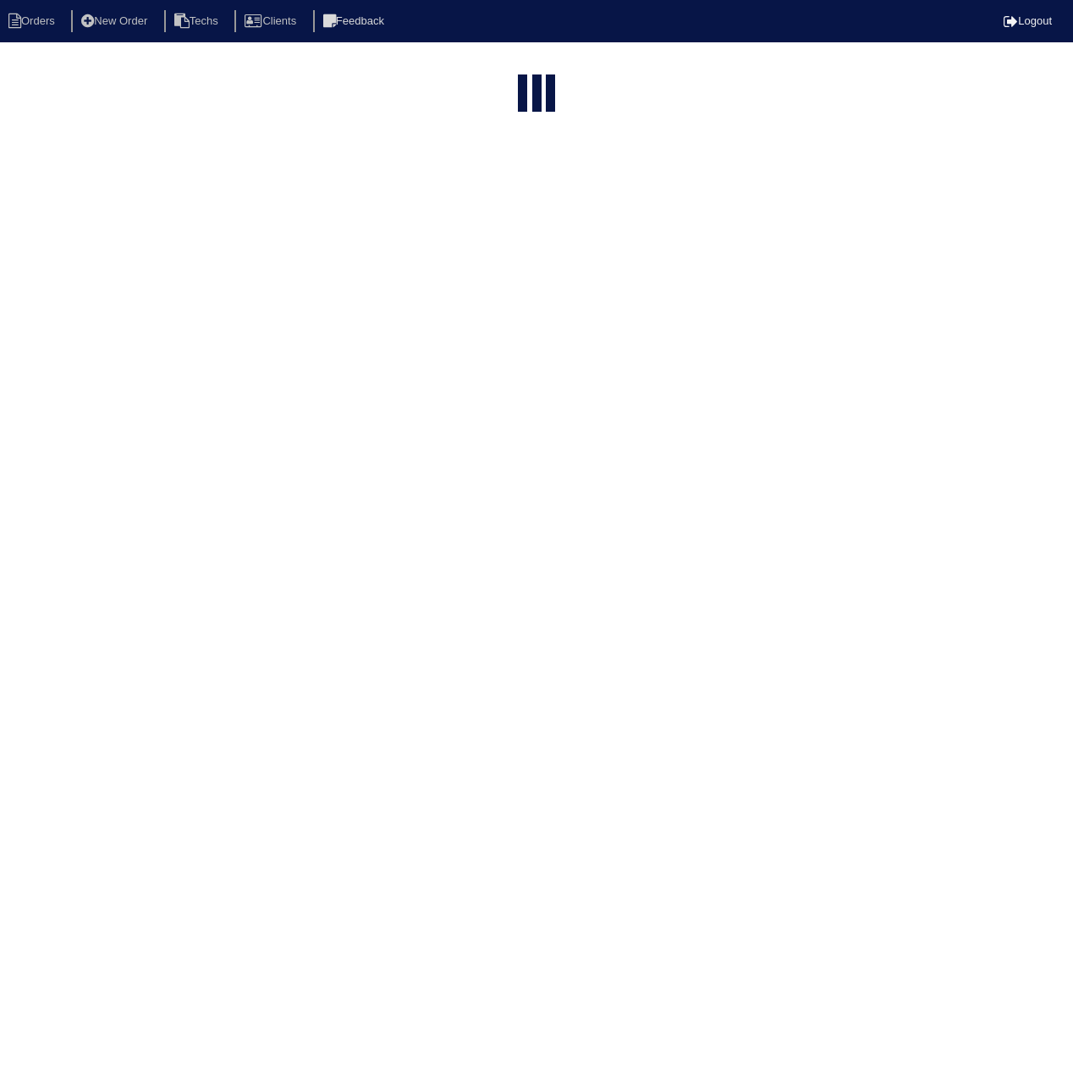
select select "15"
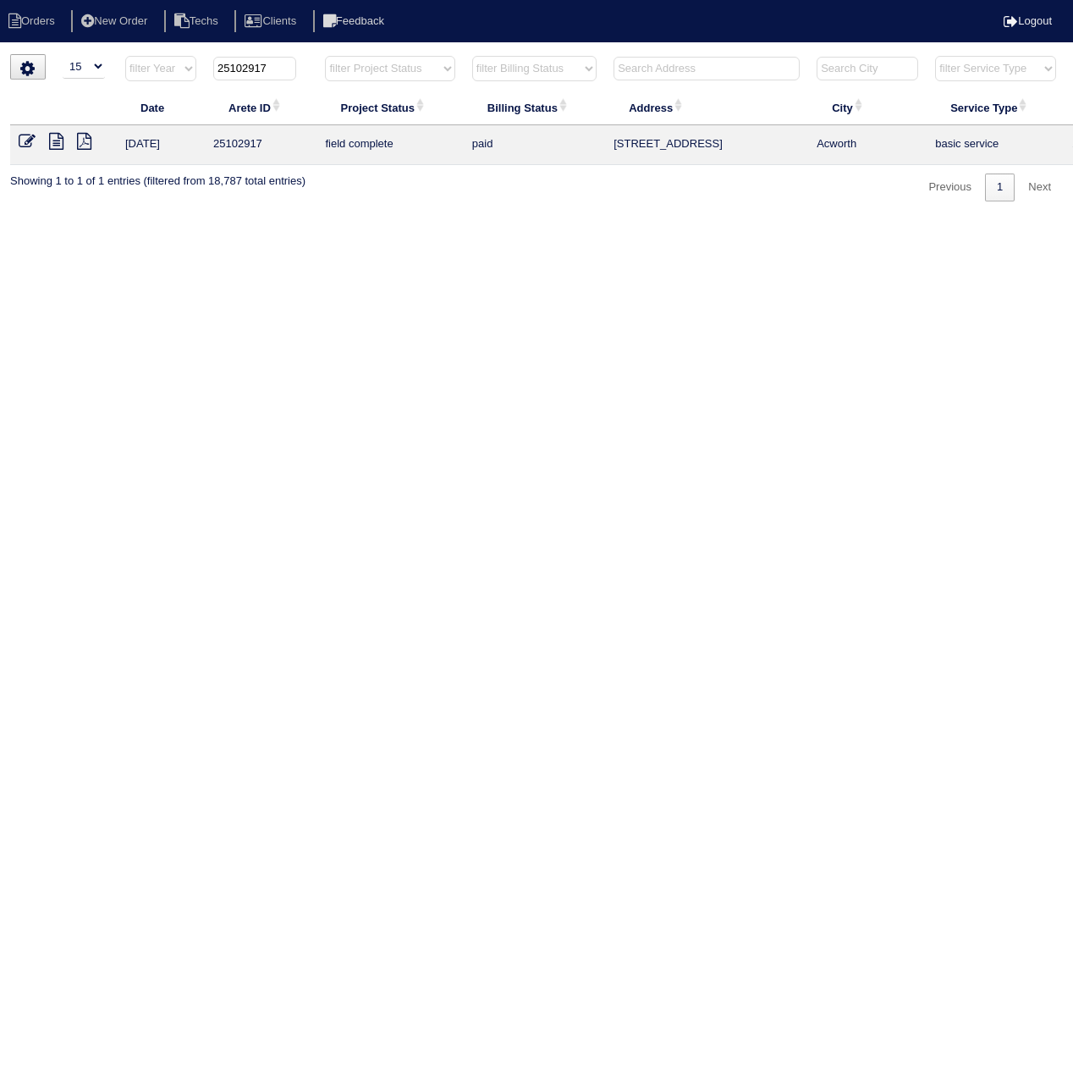
drag, startPoint x: 245, startPoint y: 67, endPoint x: 292, endPoint y: 78, distance: 47.8
click at [292, 77] on input "25102917" at bounding box center [254, 69] width 83 height 24
type input "25103040"
click at [24, 139] on icon at bounding box center [27, 141] width 17 height 17
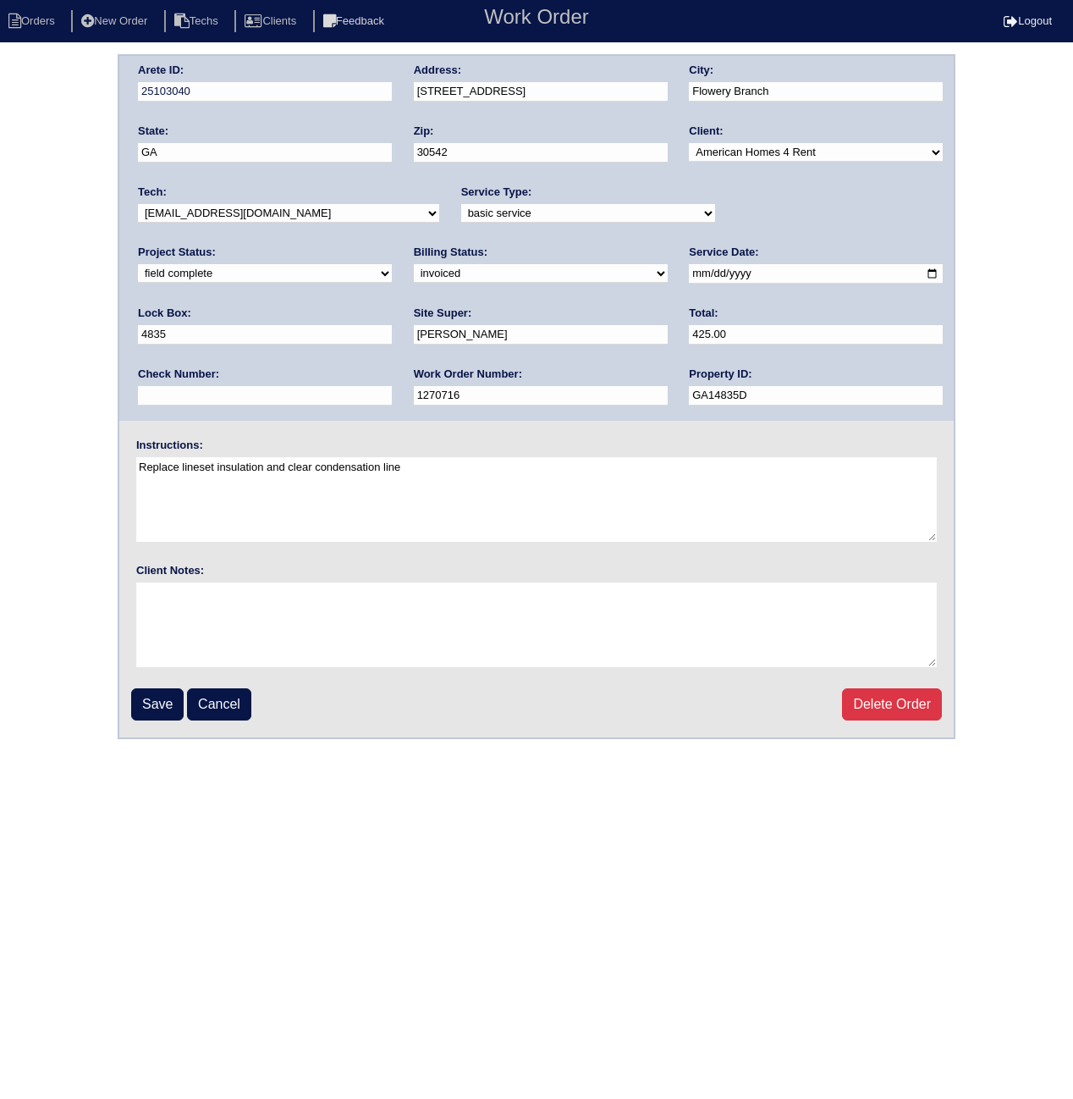
click at [414, 273] on select "need to quote quoted need to invoice invoiced paid warranty purchase order need…" at bounding box center [541, 273] width 254 height 19
select select "paid"
click at [414, 264] on select "need to quote quoted need to invoice invoiced paid warranty purchase order need…" at bounding box center [541, 273] width 254 height 19
paste input "ACH 091225A"
type input "ACH 091225A"
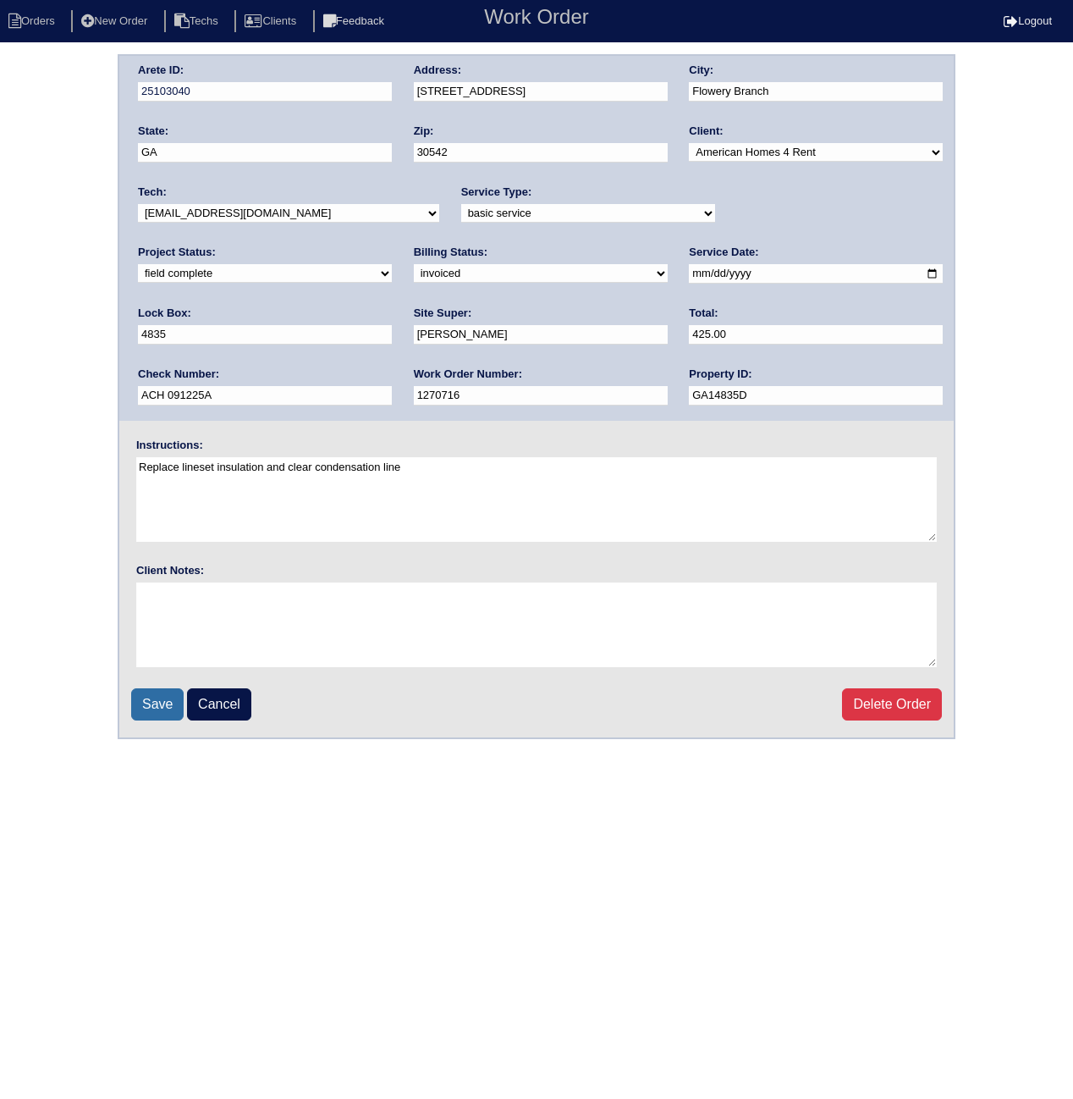
drag, startPoint x: 144, startPoint y: 694, endPoint x: 161, endPoint y: 693, distance: 16.9
click at [144, 693] on input "Save" at bounding box center [157, 704] width 52 height 32
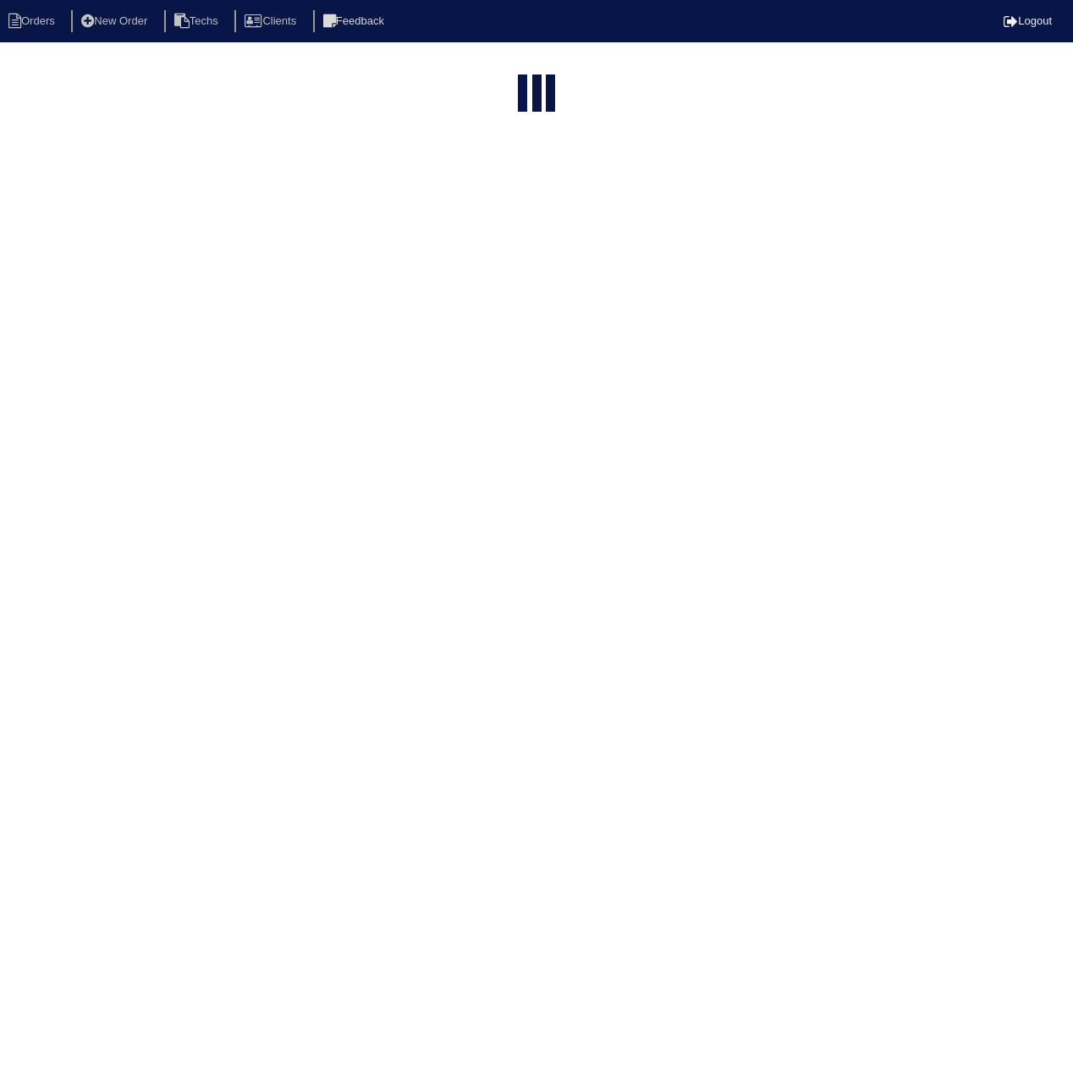
select select "15"
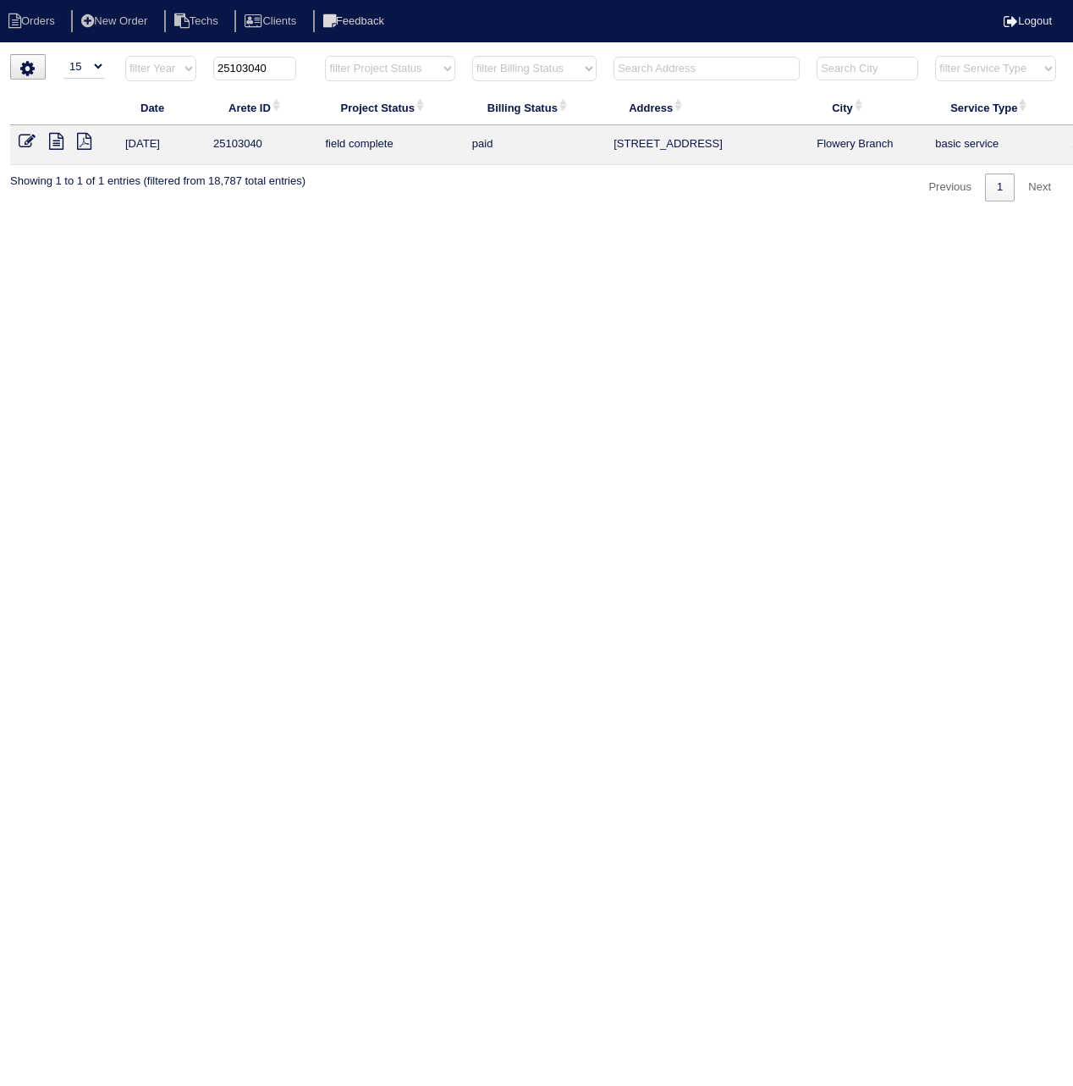
drag, startPoint x: 261, startPoint y: 69, endPoint x: 301, endPoint y: 69, distance: 40.6
click at [301, 69] on th "25103040" at bounding box center [261, 72] width 112 height 35
type input "25103084"
click at [19, 138] on icon at bounding box center [27, 141] width 17 height 17
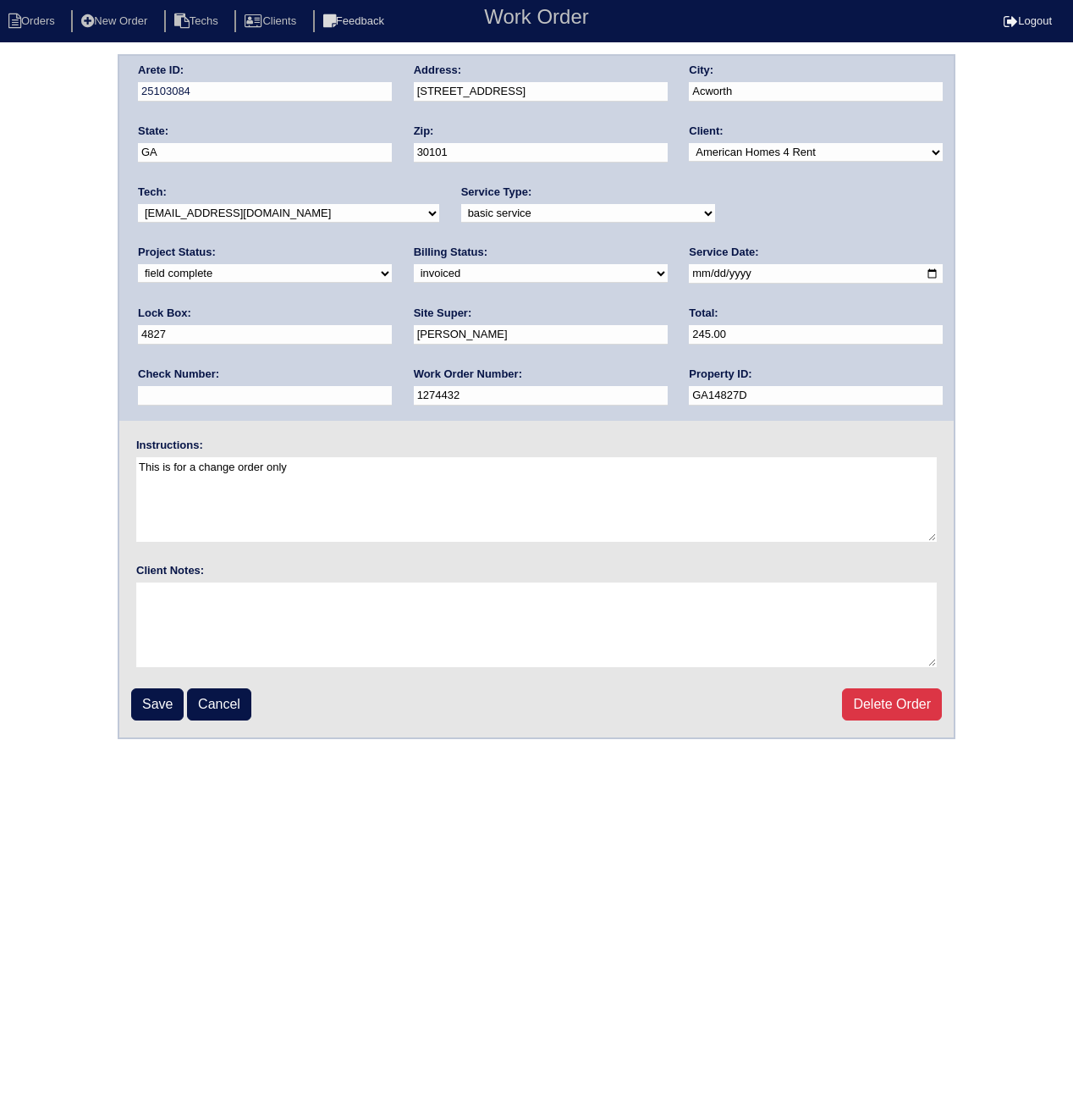
click at [414, 273] on select "need to quote quoted need to invoice invoiced paid warranty purchase order need…" at bounding box center [541, 273] width 254 height 19
select select "paid"
click at [414, 264] on select "need to quote quoted need to invoice invoiced paid warranty purchase order need…" at bounding box center [541, 273] width 254 height 19
paste input "ACH 091225A"
type input "ACH 091225A"
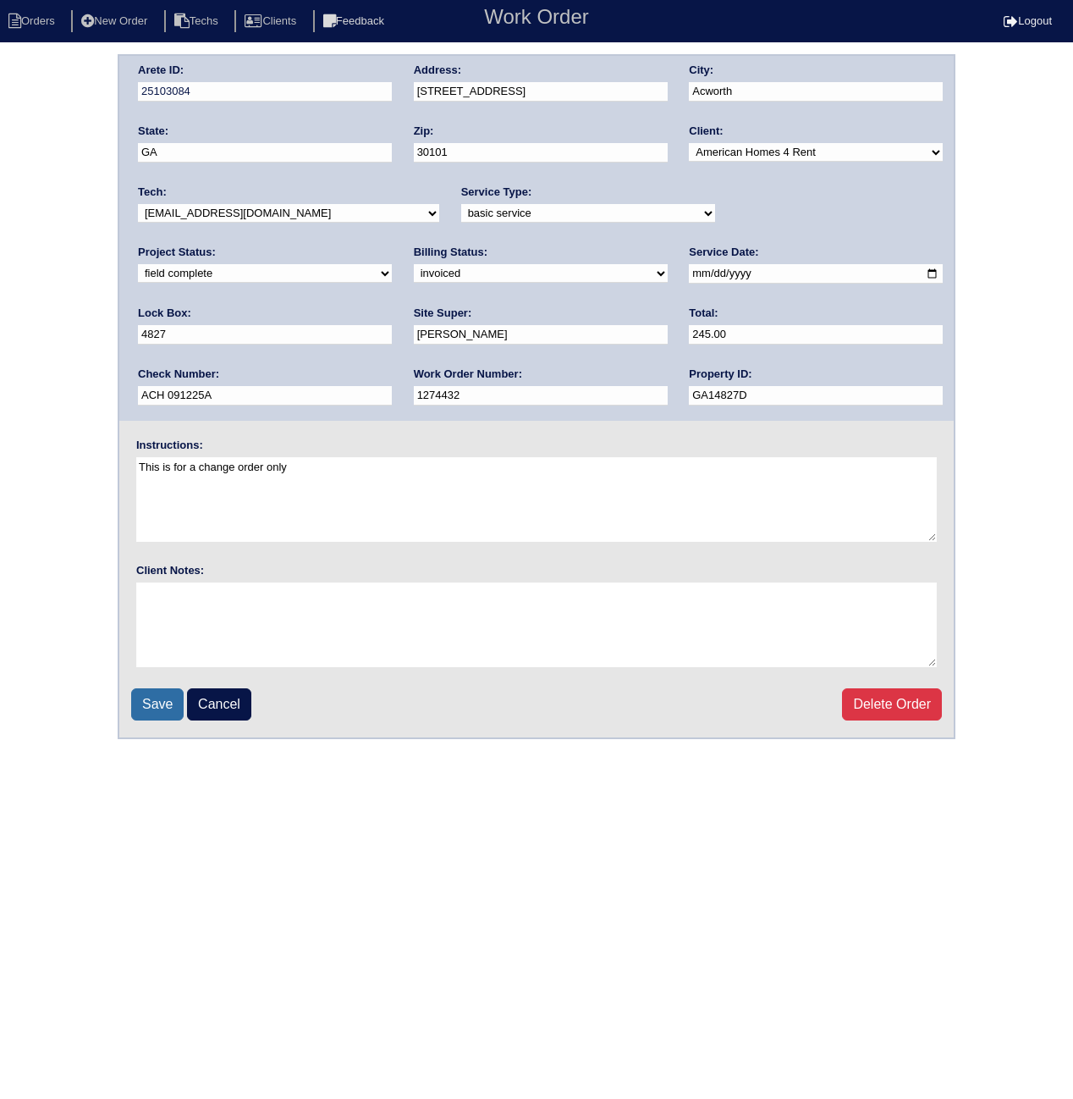
click at [139, 697] on input "Save" at bounding box center [157, 704] width 52 height 32
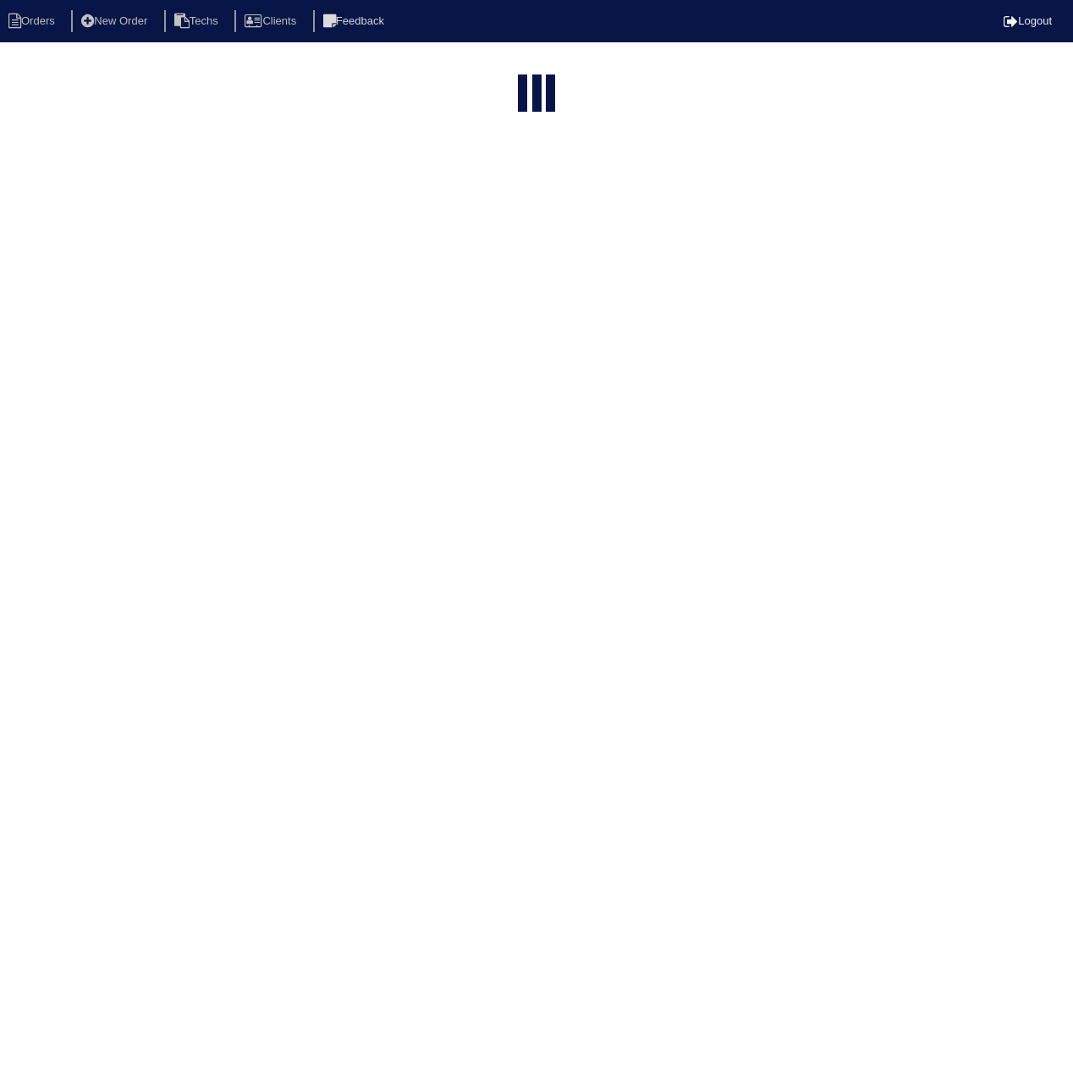
select select "15"
